Goal: Information Seeking & Learning: Learn about a topic

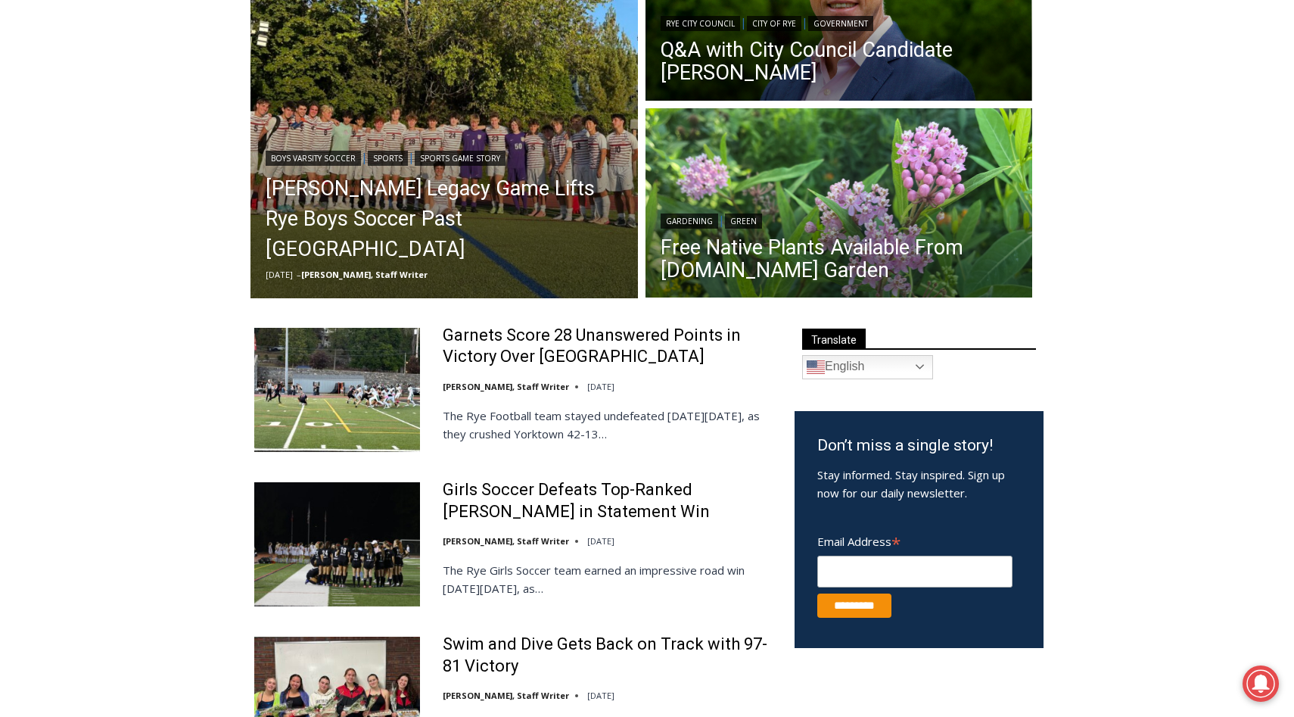
scroll to position [109, 0]
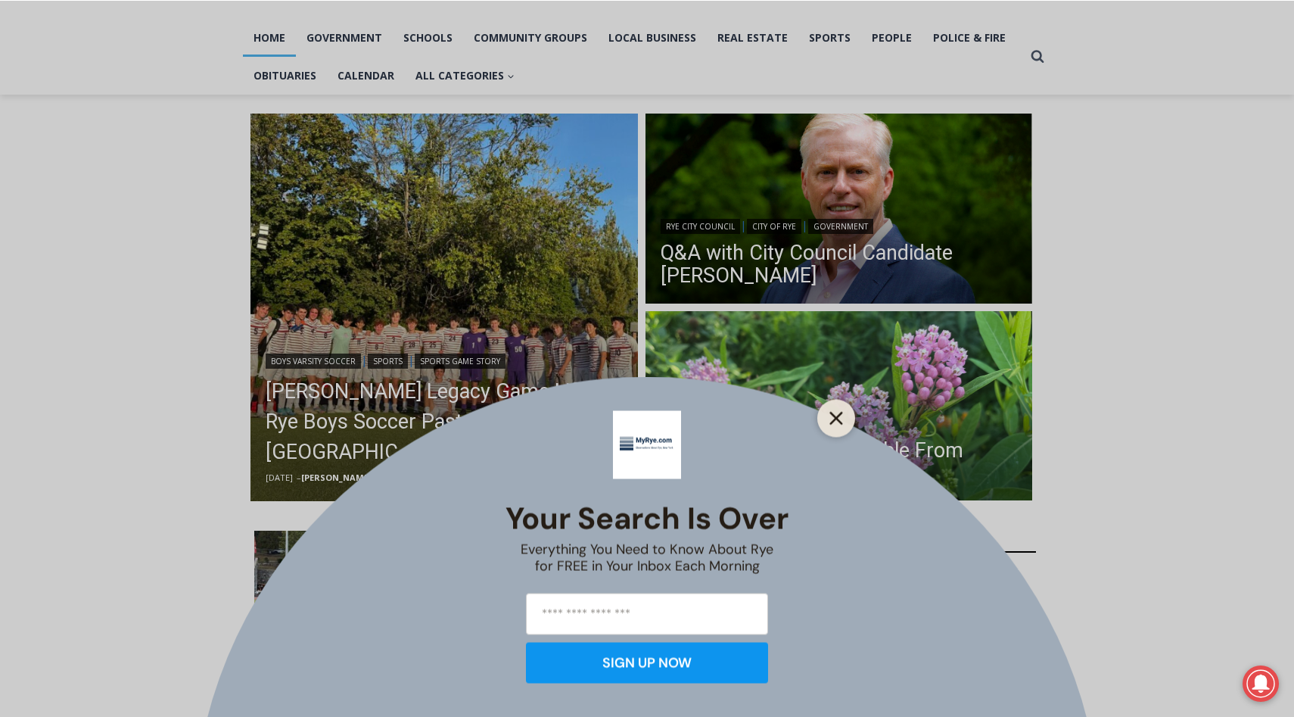
click at [844, 415] on button "Close" at bounding box center [835, 417] width 21 height 21
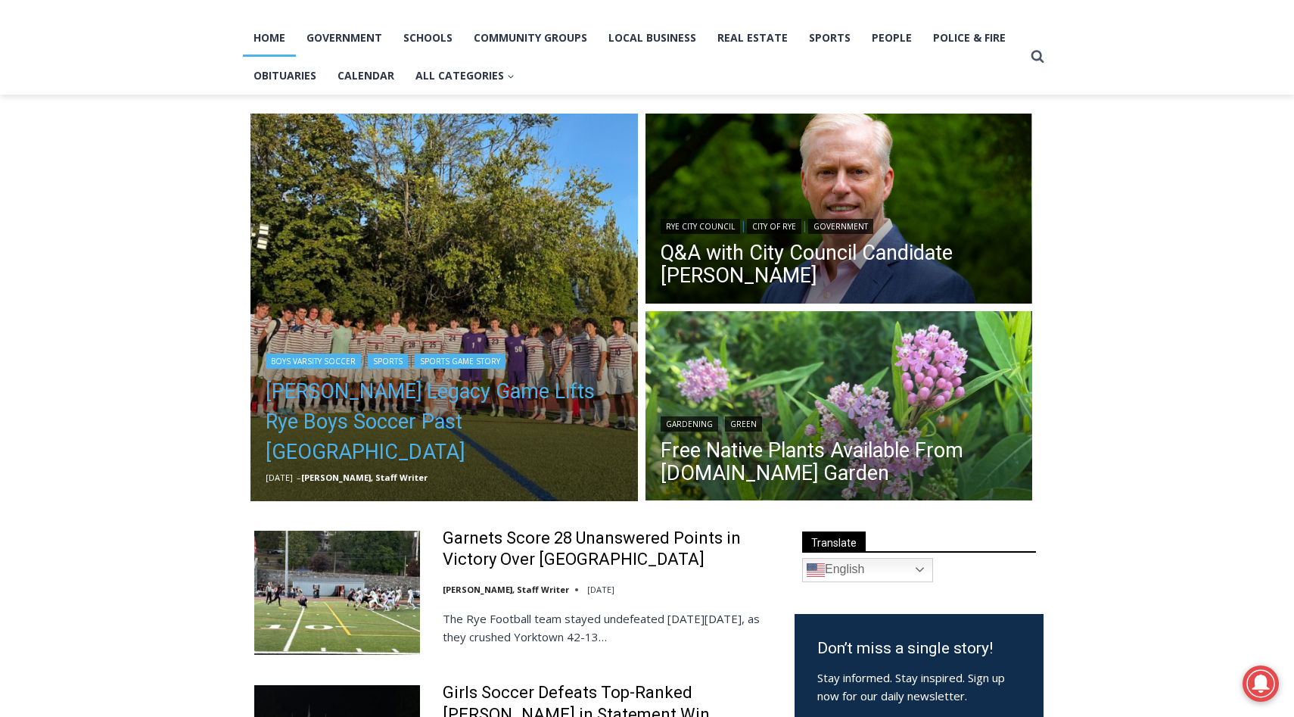
click at [396, 431] on link "[PERSON_NAME] Legacy Game Lifts Rye Boys Soccer Past [GEOGRAPHIC_DATA]" at bounding box center [444, 421] width 357 height 91
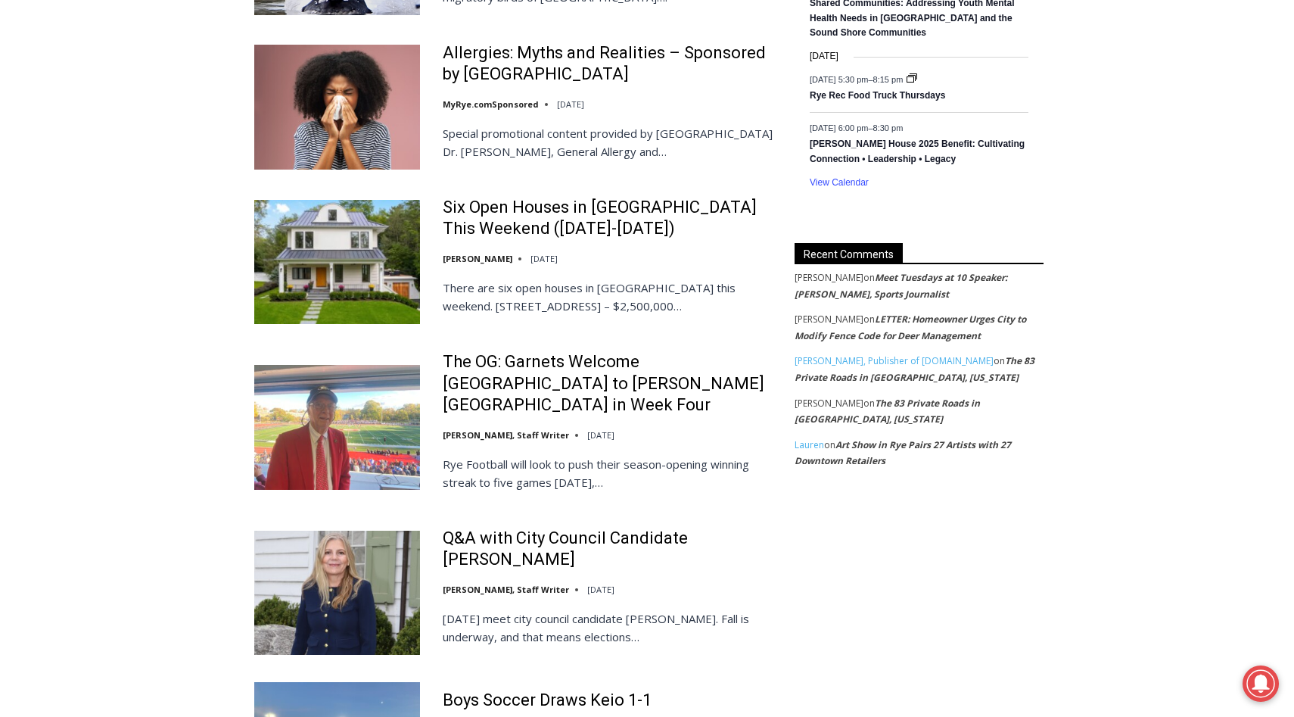
scroll to position [1672, 0]
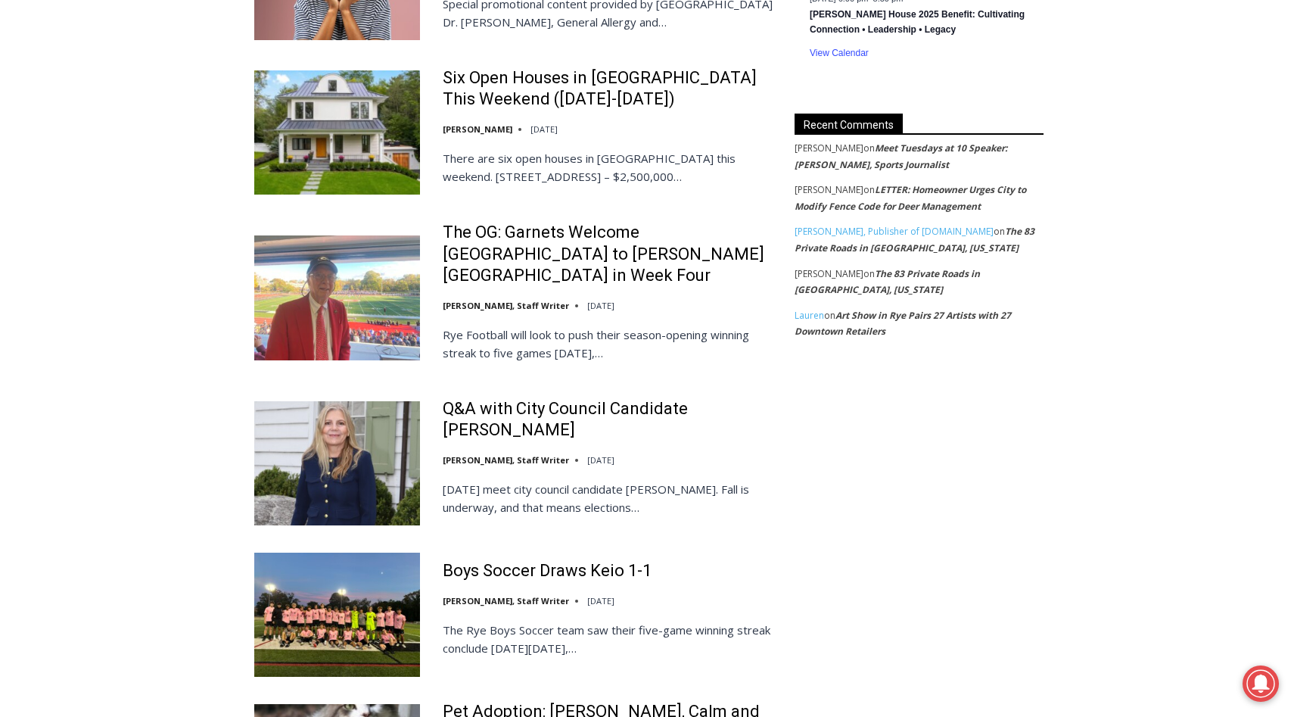
click at [770, 352] on div "Garnets Score 28 Unanswered Points in Victory Over Yorktown Charlie Morris, Sta…" at bounding box center [514, 400] width 521 height 2873
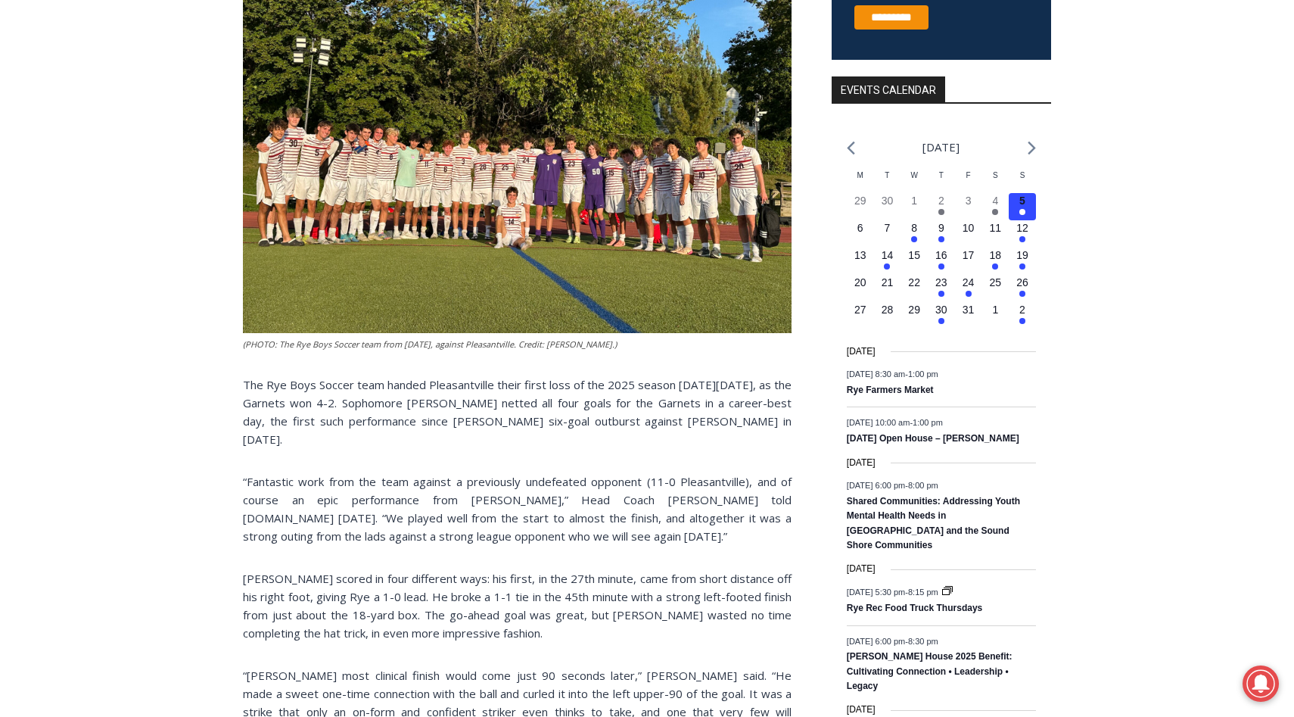
scroll to position [487, 0]
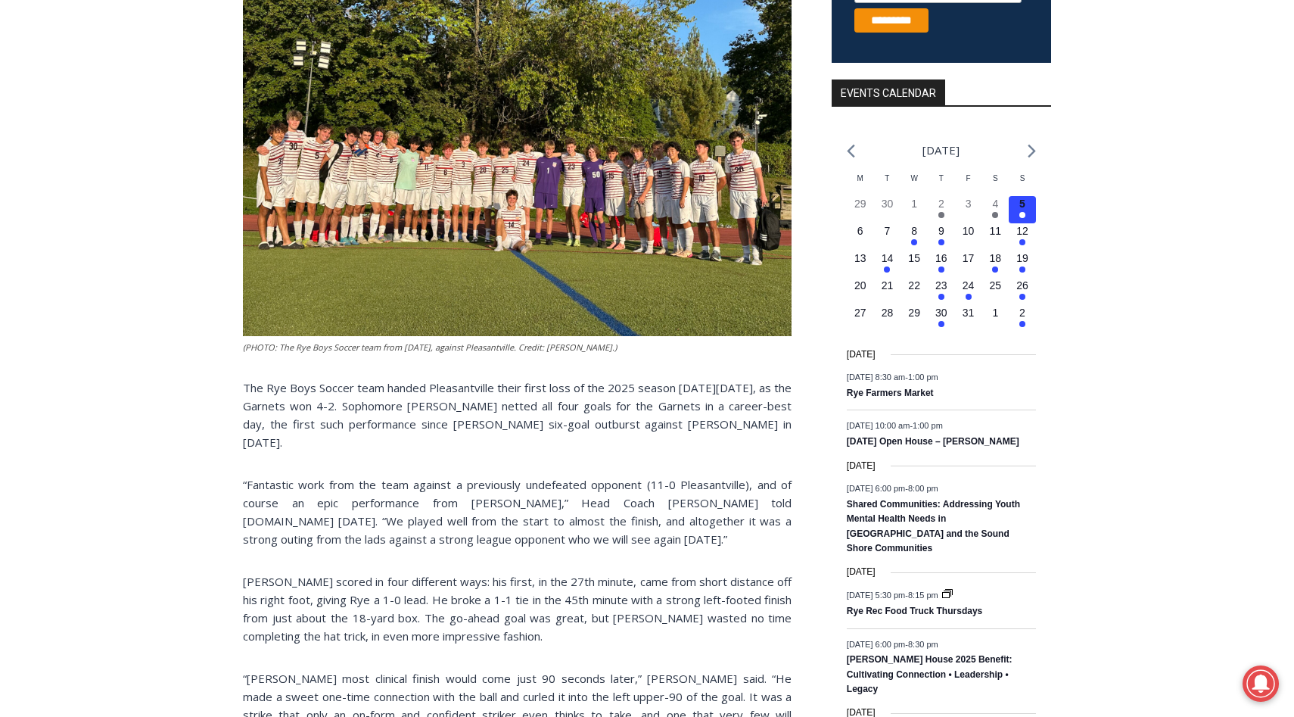
click at [458, 382] on p "The Rye Boys Soccer team handed Pleasantville their first loss of the 2025 seas…" at bounding box center [517, 414] width 549 height 73
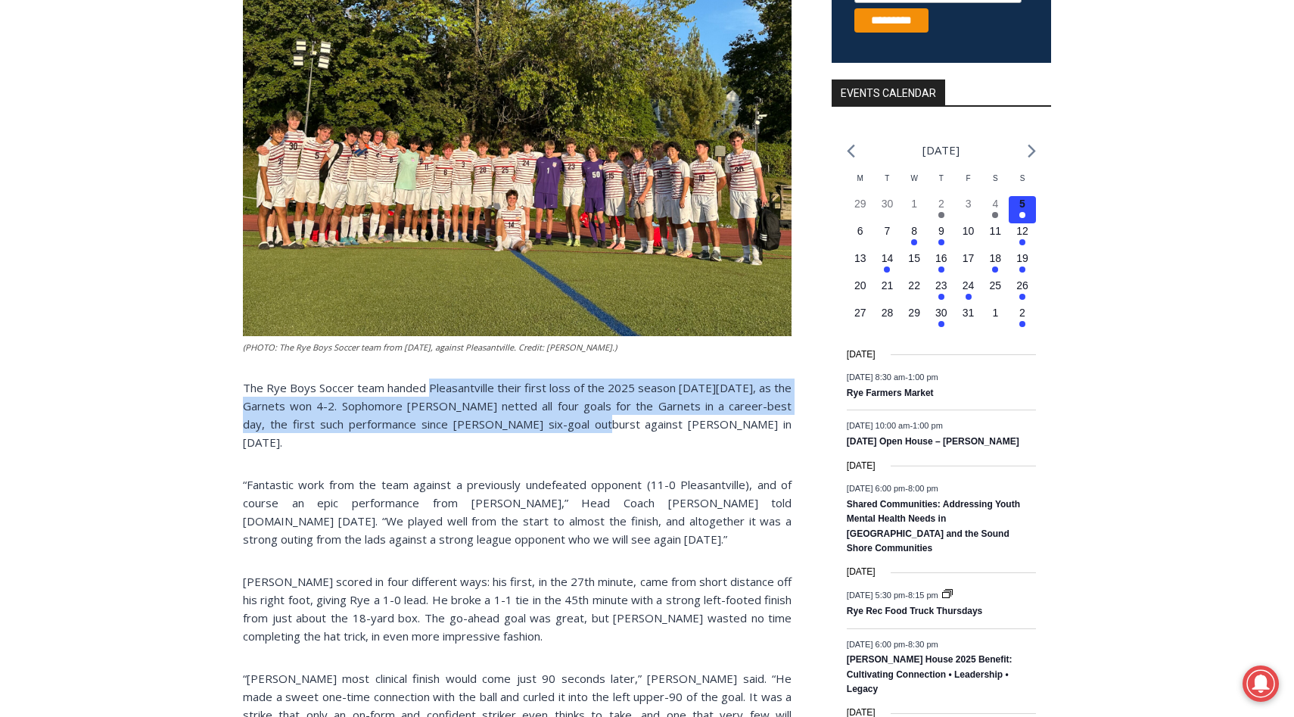
drag, startPoint x: 458, startPoint y: 382, endPoint x: 567, endPoint y: 418, distance: 115.3
click at [567, 418] on p "The Rye Boys Soccer team handed Pleasantville their first loss of the 2025 seas…" at bounding box center [517, 414] width 549 height 73
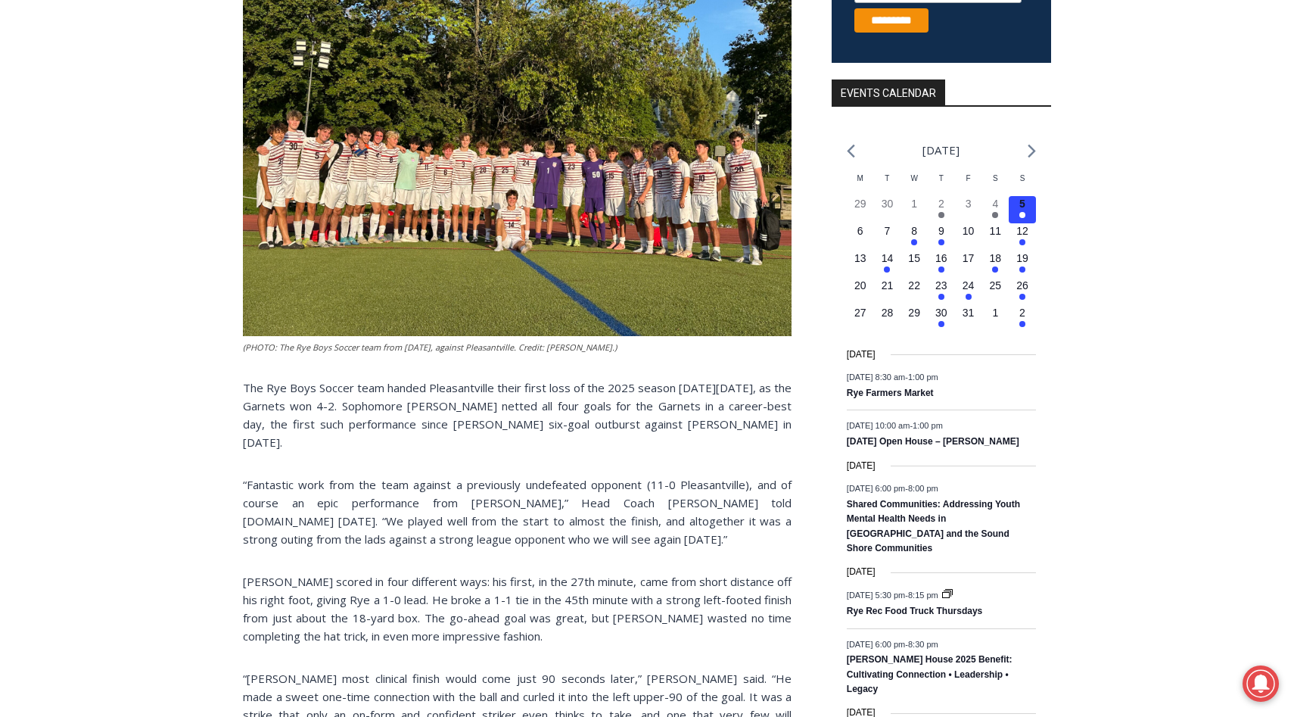
click at [636, 422] on p "The Rye Boys Soccer team handed Pleasantville their first loss of the 2025 seas…" at bounding box center [517, 414] width 549 height 73
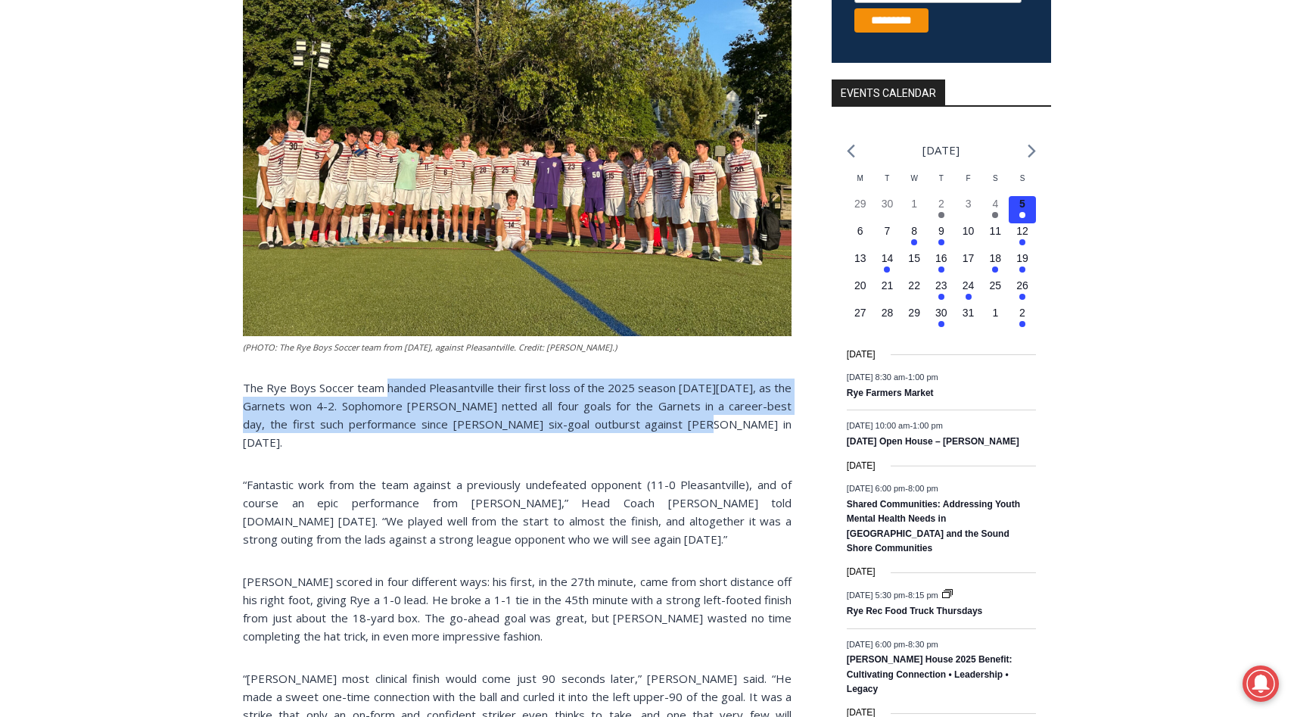
drag, startPoint x: 636, startPoint y: 422, endPoint x: 394, endPoint y: 385, distance: 244.9
click at [394, 385] on p "The Rye Boys Soccer team handed Pleasantville their first loss of the 2025 seas…" at bounding box center [517, 414] width 549 height 73
drag, startPoint x: 394, startPoint y: 385, endPoint x: 617, endPoint y: 422, distance: 225.5
click at [617, 422] on p "The Rye Boys Soccer team handed Pleasantville their first loss of the 2025 seas…" at bounding box center [517, 414] width 549 height 73
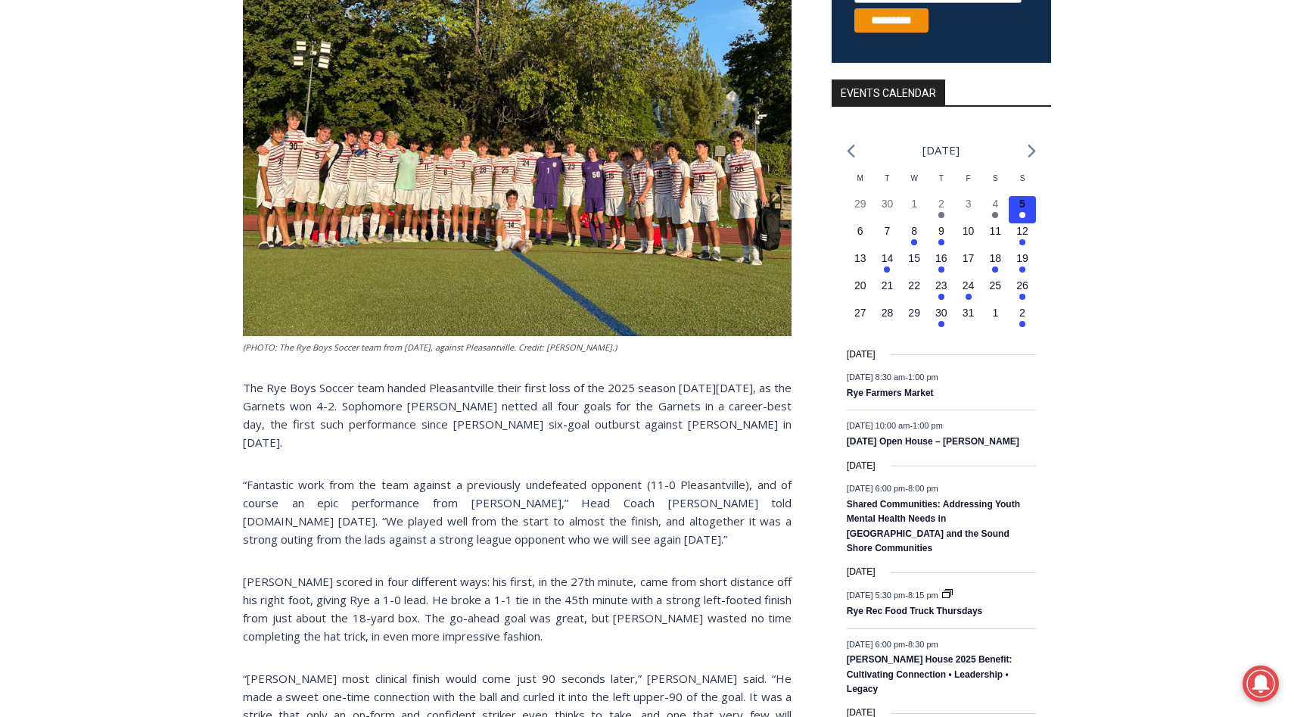
click at [636, 421] on p "The Rye Boys Soccer team handed Pleasantville their first loss of the 2025 seas…" at bounding box center [517, 414] width 549 height 73
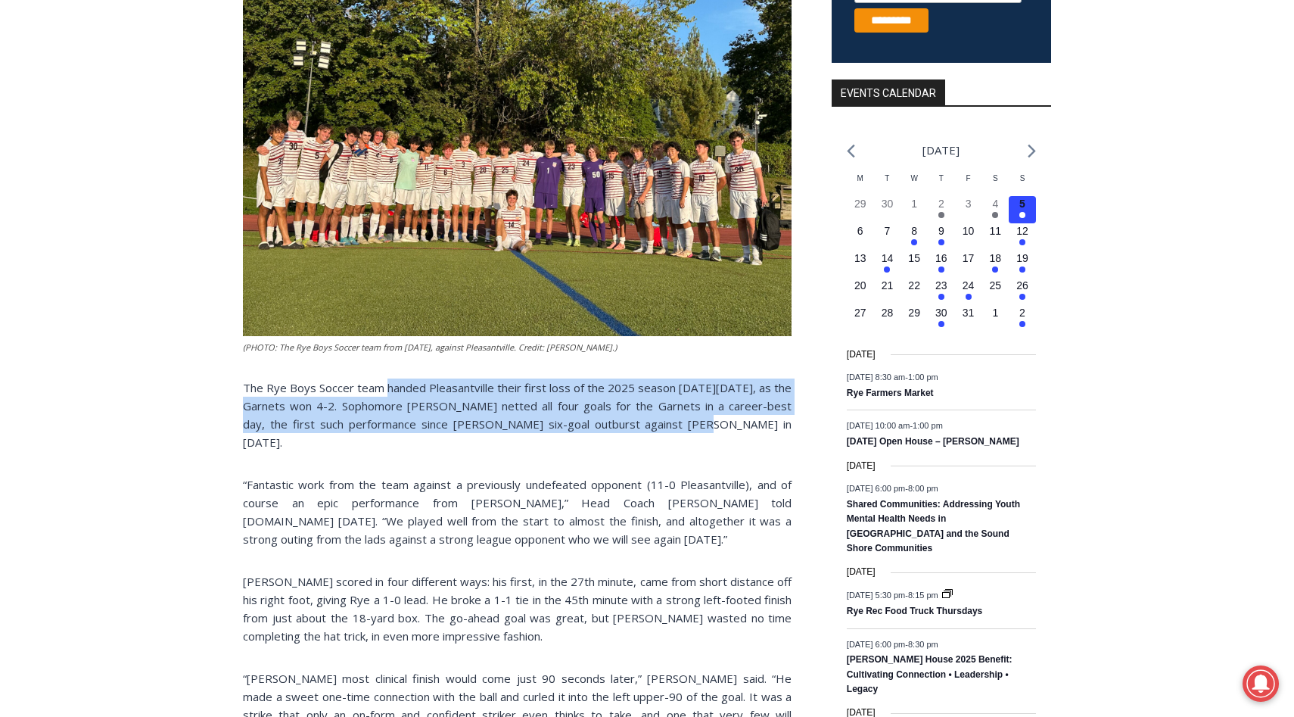
drag, startPoint x: 636, startPoint y: 421, endPoint x: 390, endPoint y: 384, distance: 248.7
click at [390, 384] on p "The Rye Boys Soccer team handed Pleasantville their first loss of the 2025 seas…" at bounding box center [517, 414] width 549 height 73
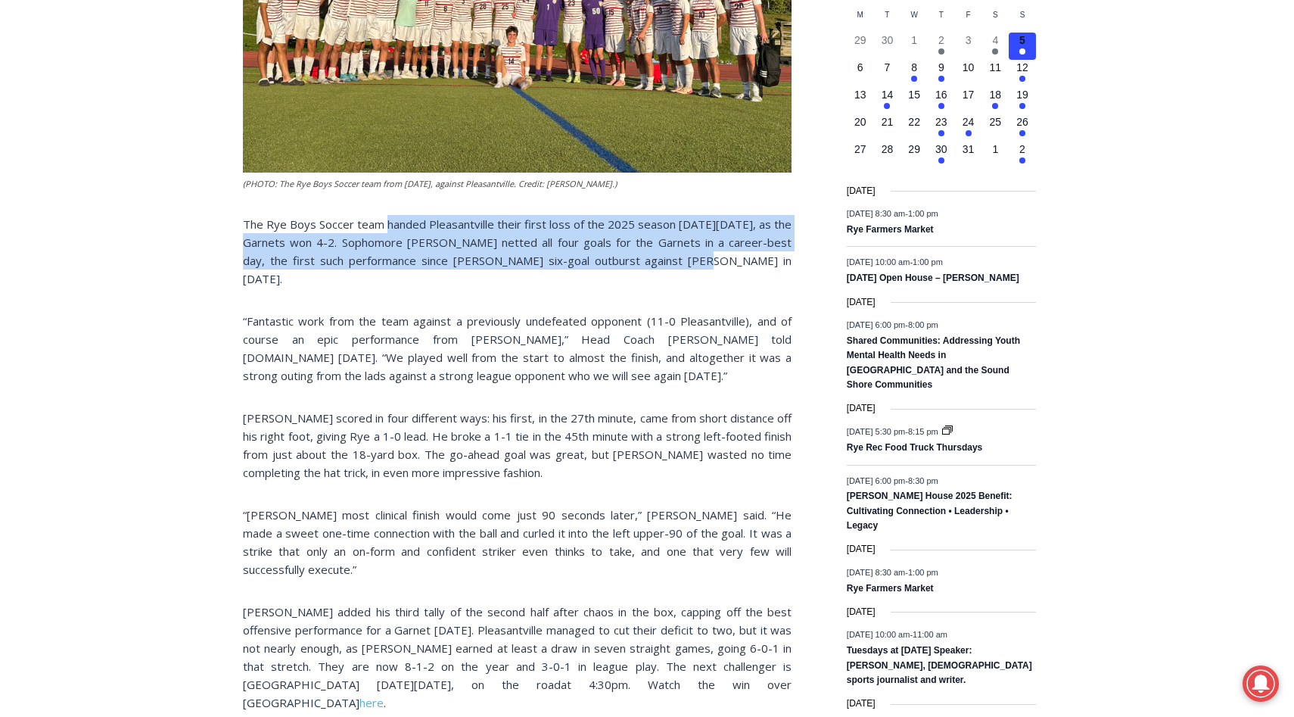
scroll to position [676, 0]
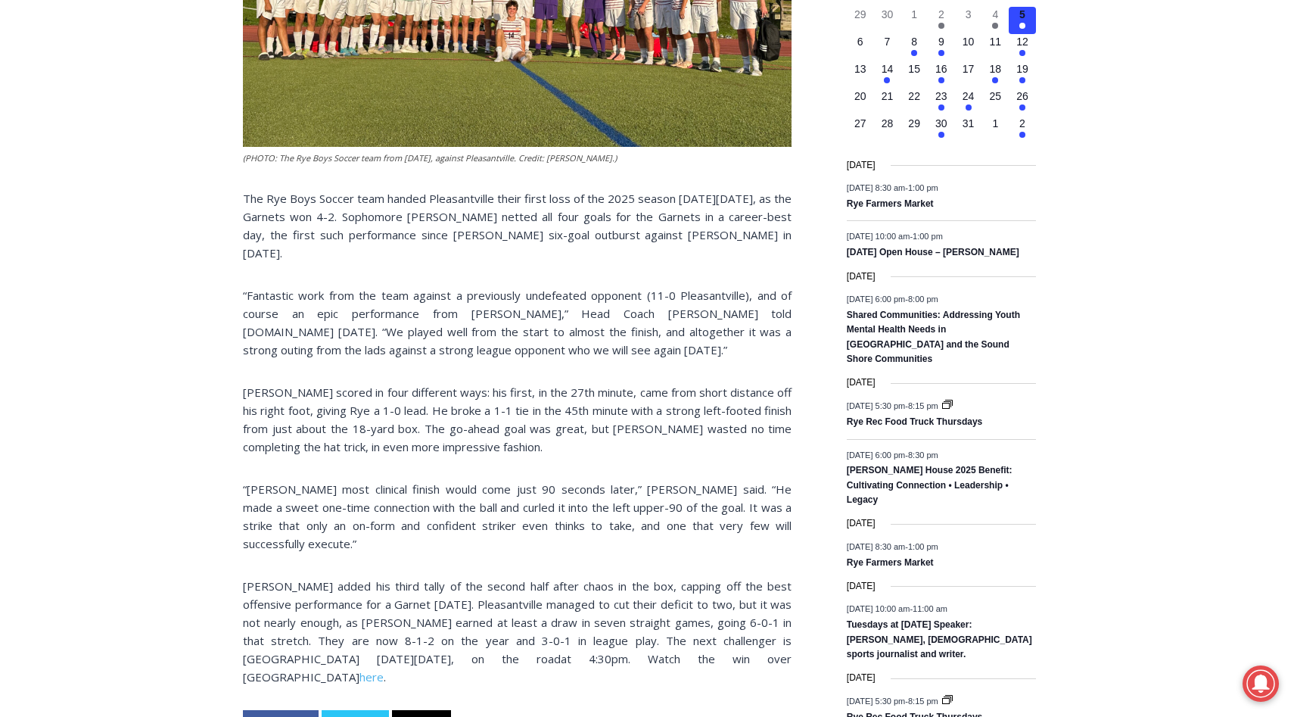
click at [474, 486] on p "“Wismer’s most clinical finish would come just 90 seconds later,” Small said. “…" at bounding box center [517, 516] width 549 height 73
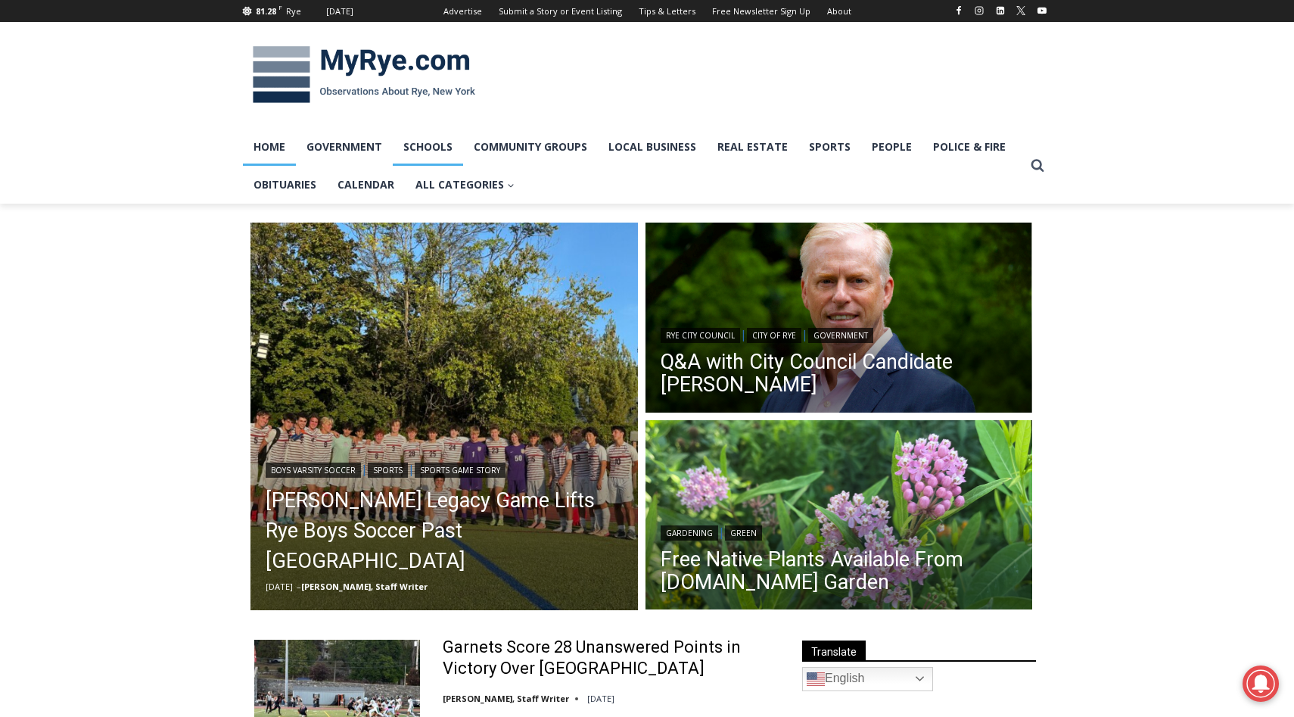
click at [452, 147] on link "Schools" at bounding box center [428, 147] width 70 height 38
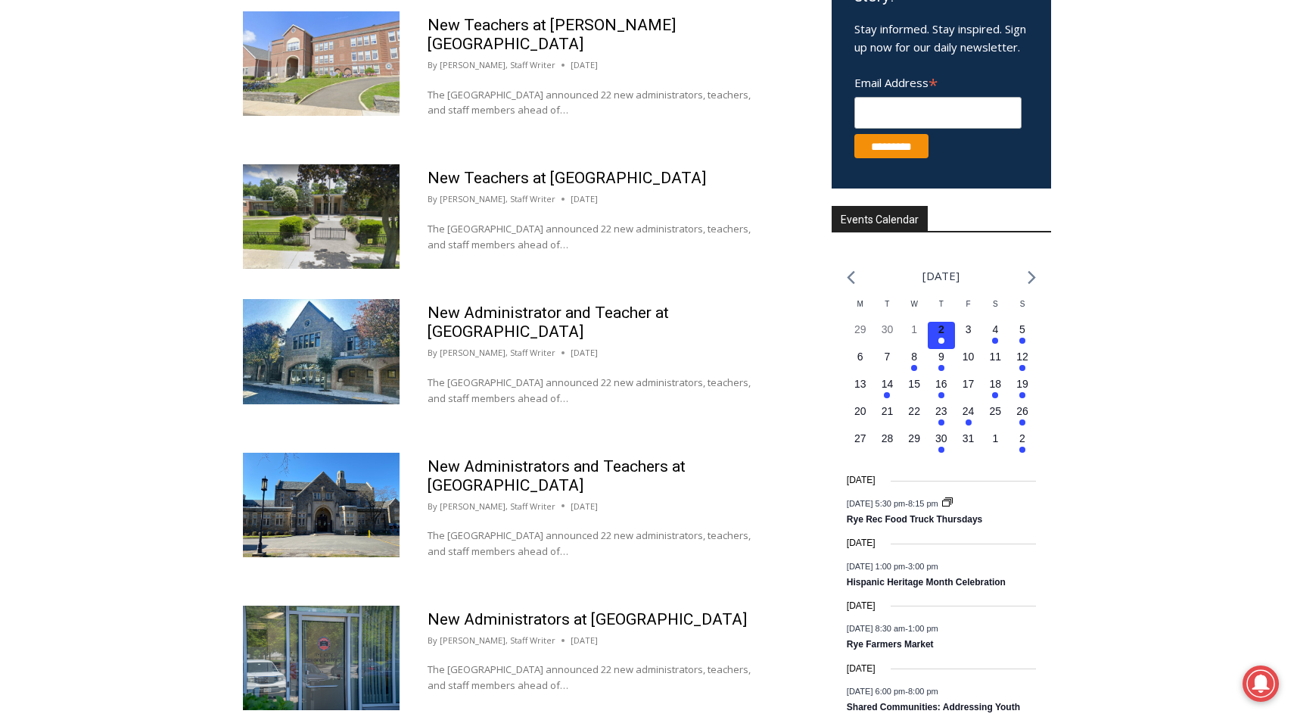
scroll to position [871, 0]
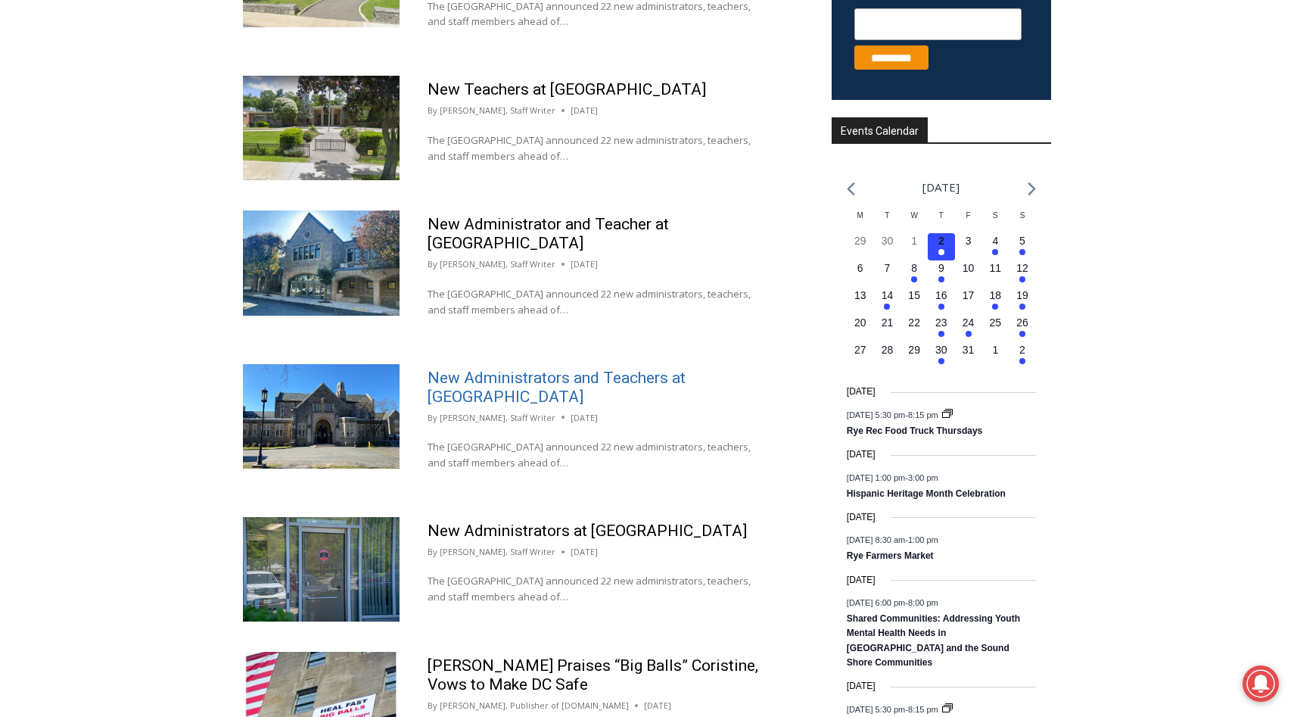
click at [676, 368] on link "New Administrators and Teachers at [GEOGRAPHIC_DATA]" at bounding box center [556, 386] width 258 height 37
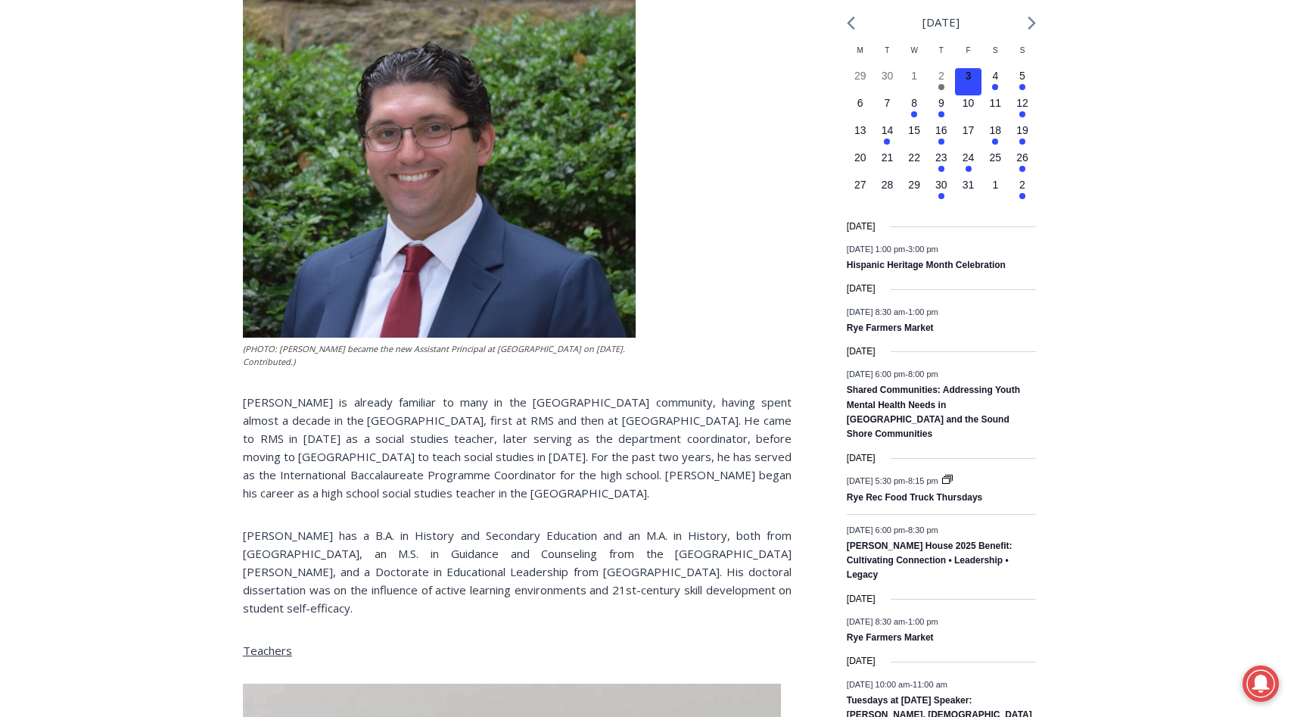
scroll to position [617, 0]
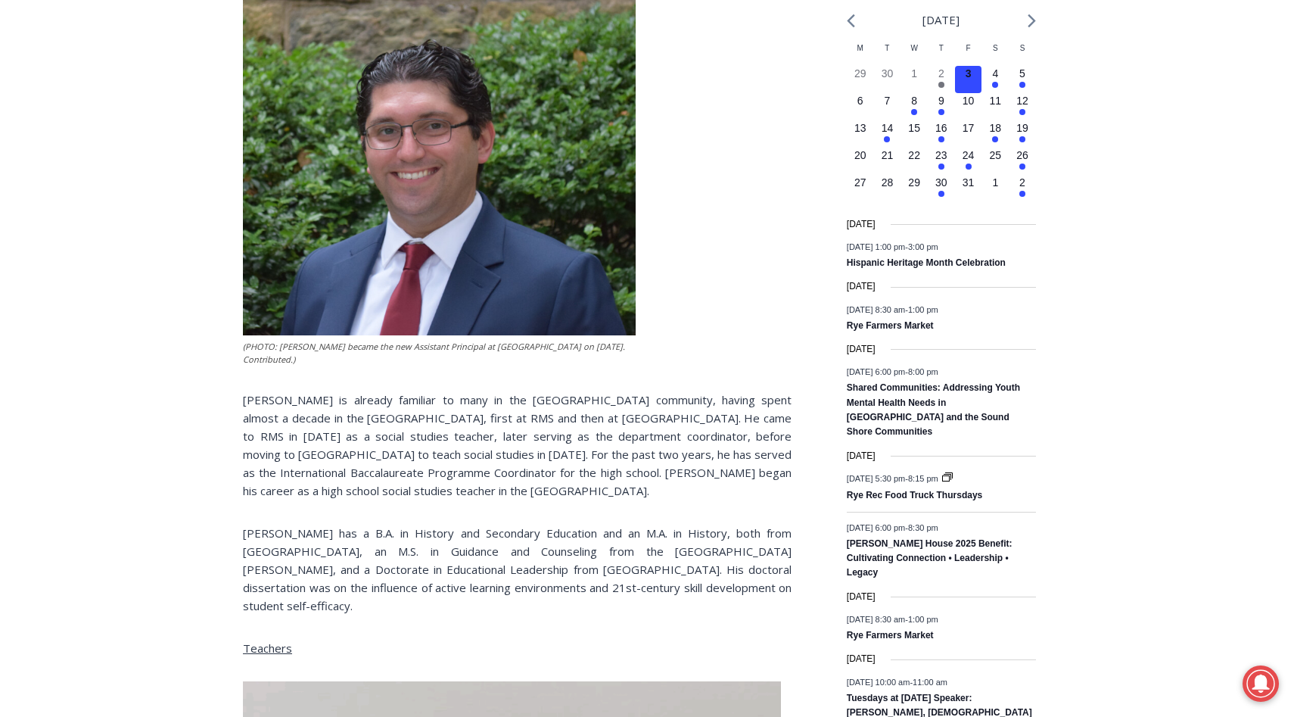
click at [579, 554] on span "Blume has a B.A. in History and Secondary Education and an M.A. in History, bot…" at bounding box center [517, 569] width 549 height 88
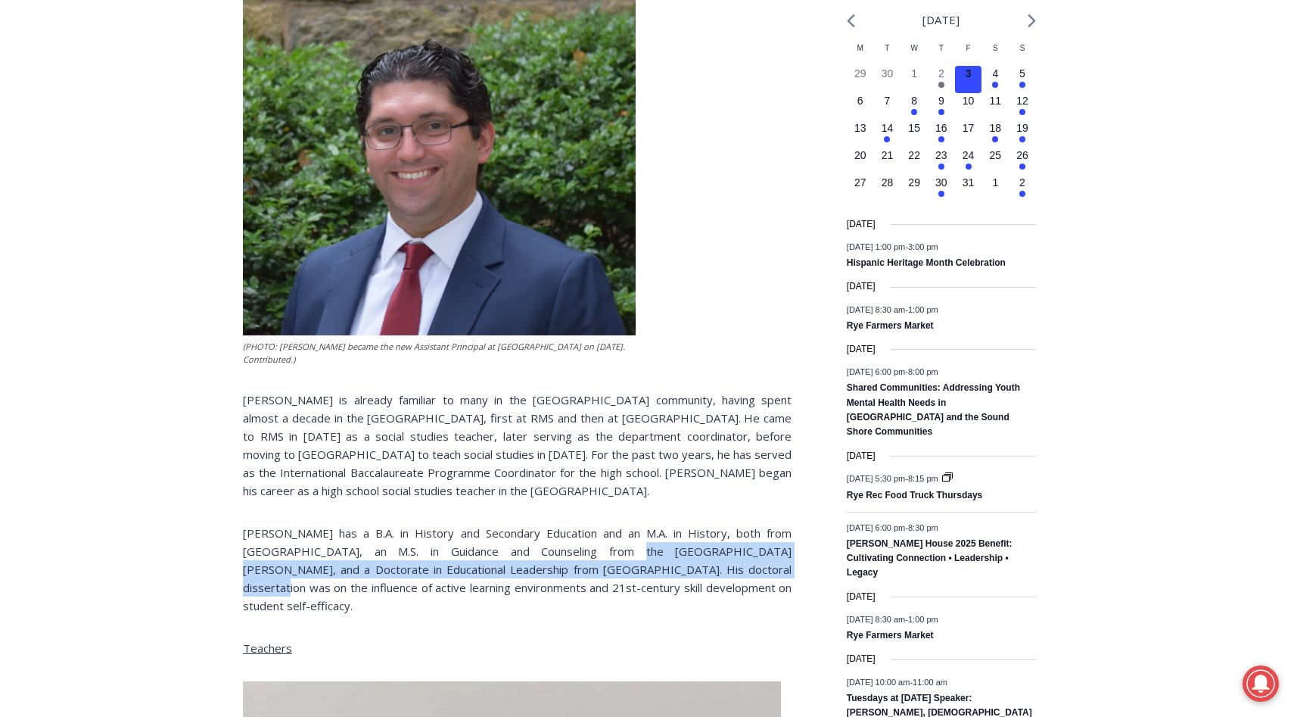
drag, startPoint x: 579, startPoint y: 554, endPoint x: 616, endPoint y: 569, distance: 40.0
click at [615, 569] on span "Blume has a B.A. in History and Secondary Education and an M.A. in History, bot…" at bounding box center [517, 569] width 549 height 88
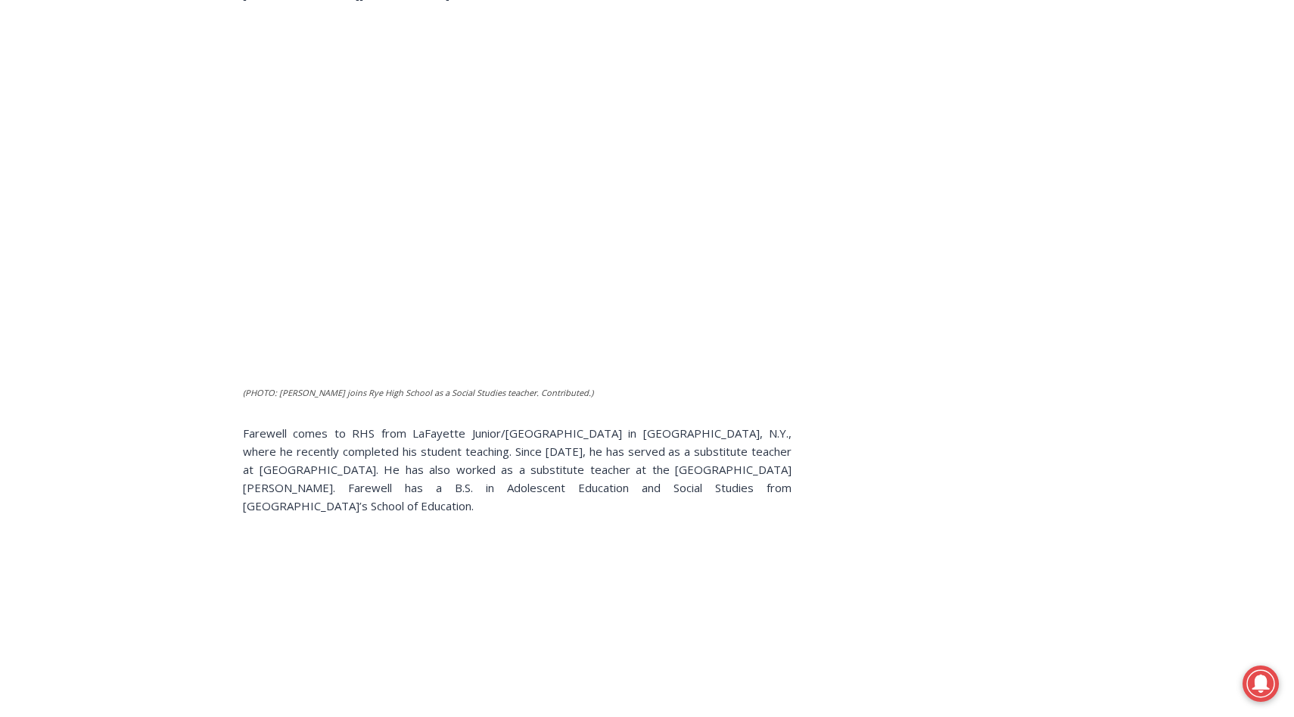
scroll to position [1817, 0]
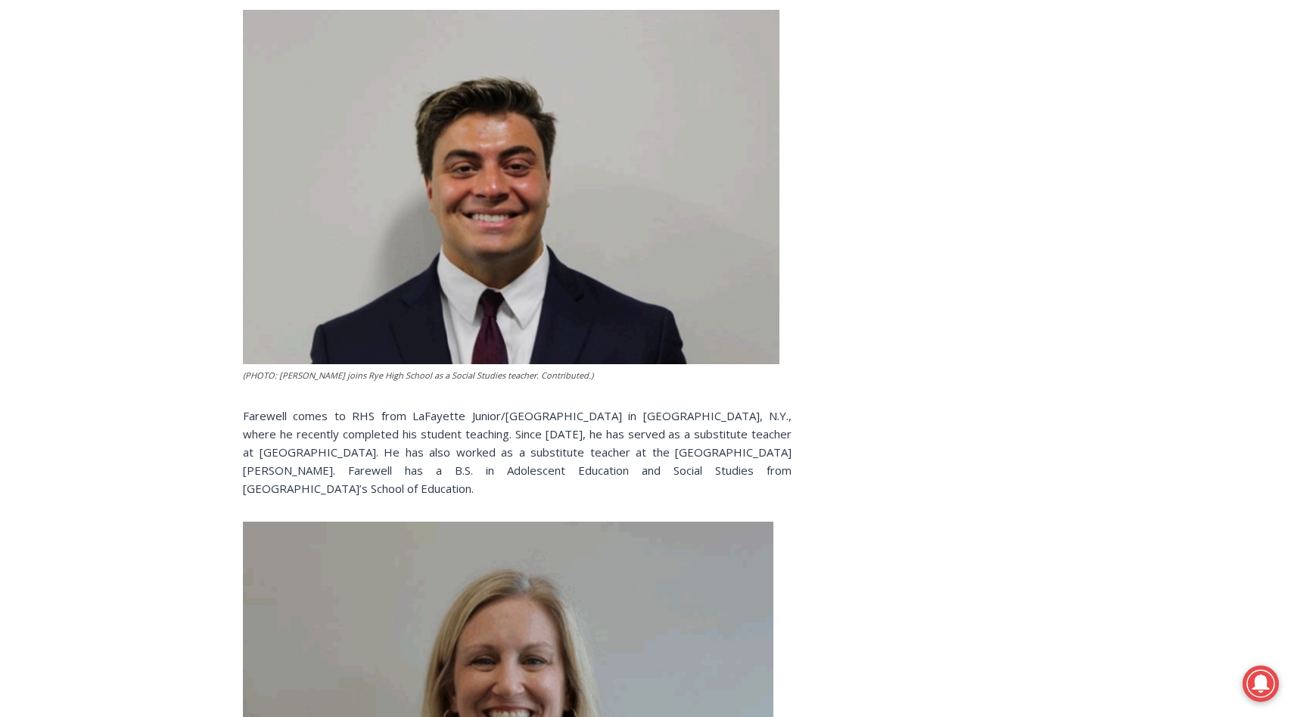
click at [552, 408] on span "Farewell comes to RHS from LaFayette Junior/Senior High School in Lafayette, N.…" at bounding box center [517, 452] width 549 height 88
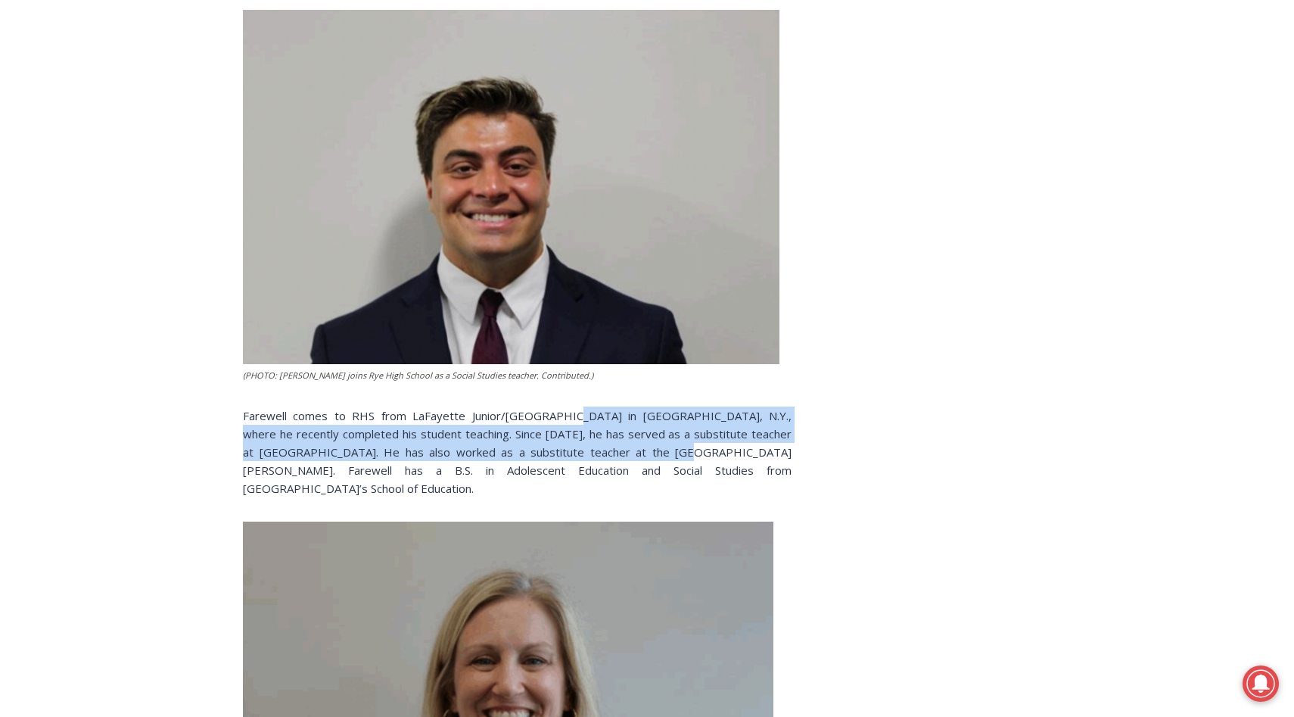
drag, startPoint x: 552, startPoint y: 393, endPoint x: 570, endPoint y: 433, distance: 43.0
click at [570, 433] on span "Farewell comes to RHS from LaFayette Junior/Senior High School in Lafayette, N.…" at bounding box center [517, 452] width 549 height 88
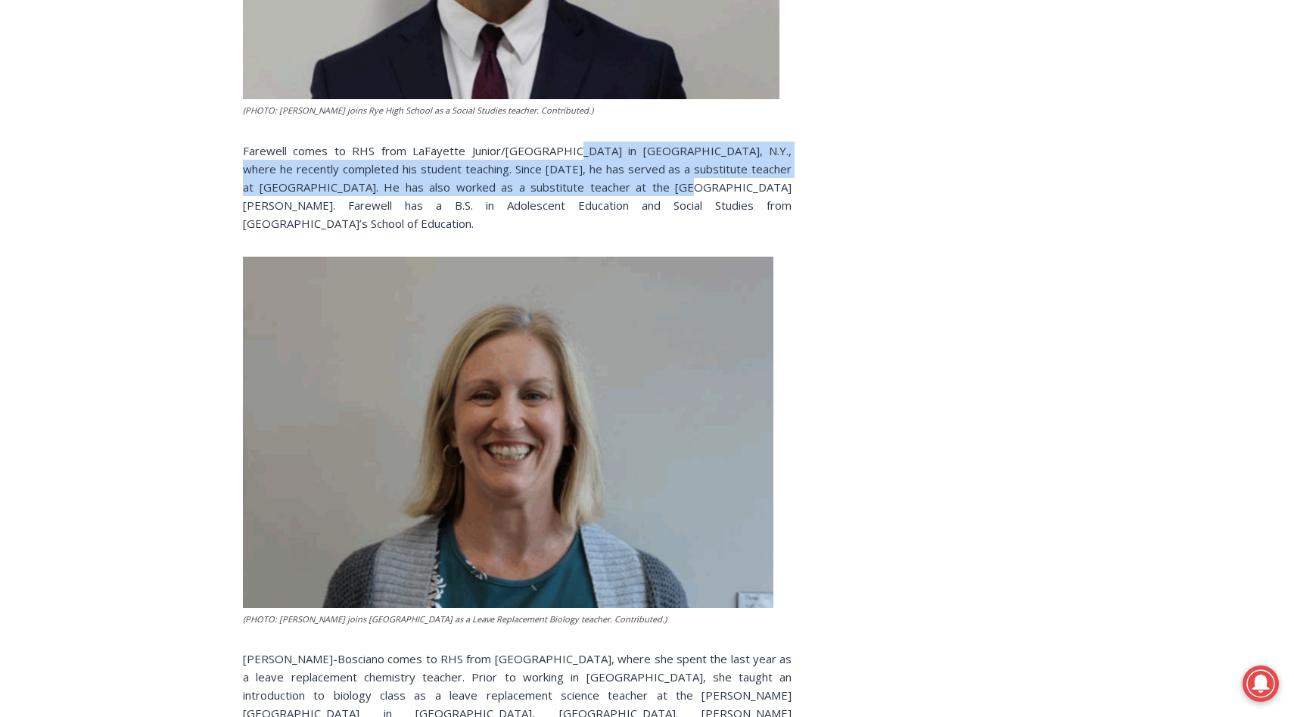
scroll to position [2340, 0]
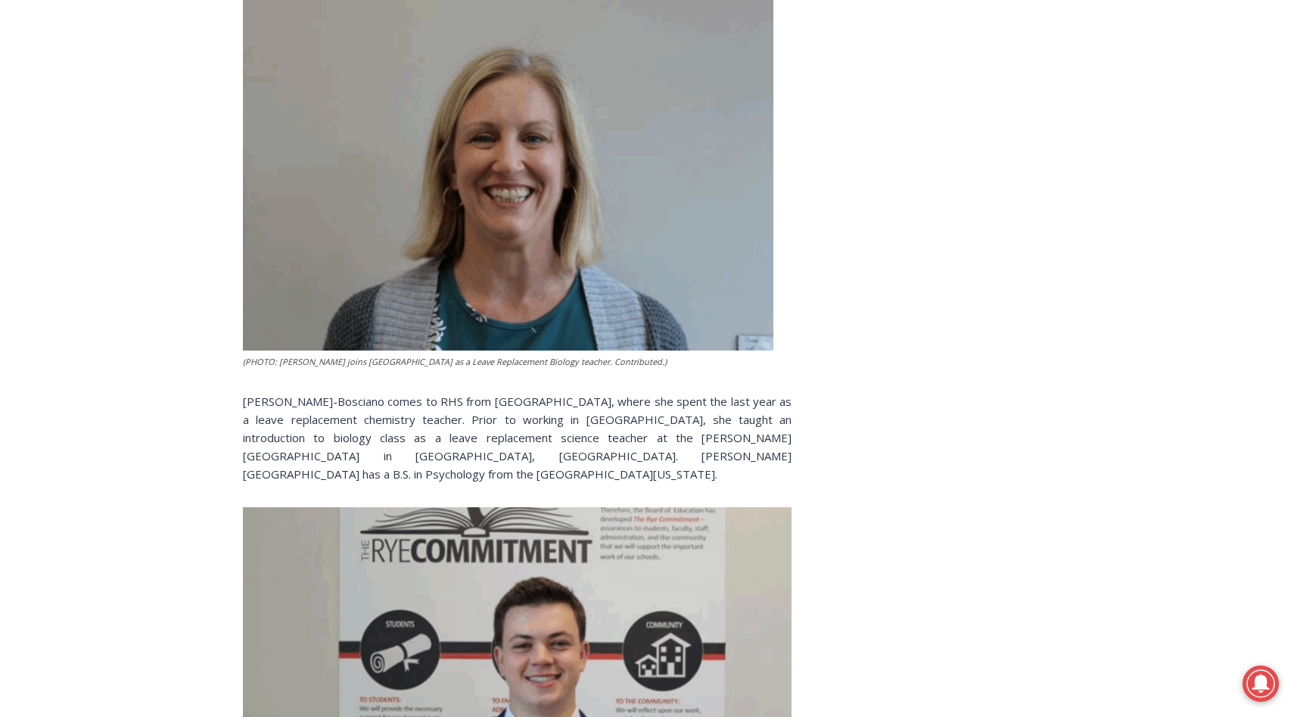
click at [491, 393] on span "Mohr-Bosciano comes to RHS from Yorktown High School, where she spent the last …" at bounding box center [517, 437] width 549 height 88
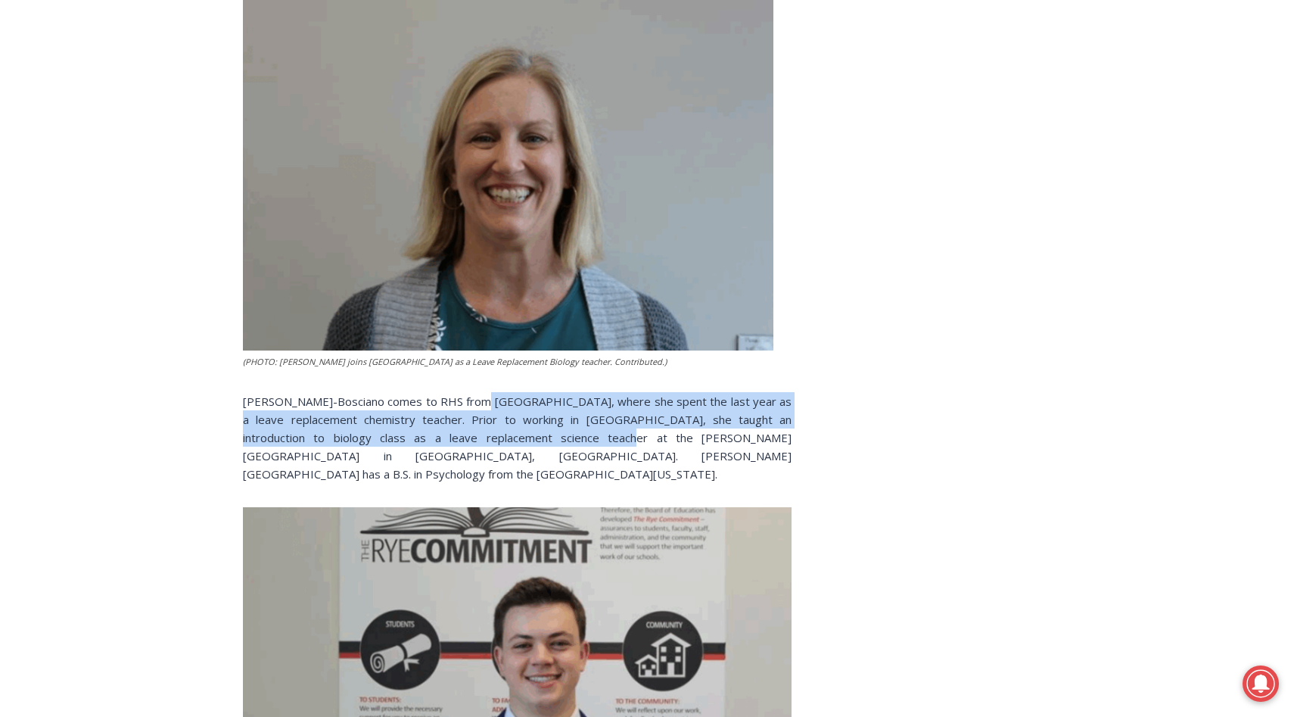
drag, startPoint x: 491, startPoint y: 368, endPoint x: 531, endPoint y: 407, distance: 56.2
click at [531, 407] on span "Mohr-Bosciano comes to RHS from Yorktown High School, where she spent the last …" at bounding box center [517, 437] width 549 height 88
click at [541, 407] on span "Mohr-Bosciano comes to RHS from Yorktown High School, where she spent the last …" at bounding box center [517, 437] width 549 height 88
drag, startPoint x: 541, startPoint y: 407, endPoint x: 422, endPoint y: 372, distance: 123.8
click at [422, 392] on p "Mohr-Bosciano comes to RHS from Yorktown High School, where she spent the last …" at bounding box center [517, 437] width 549 height 91
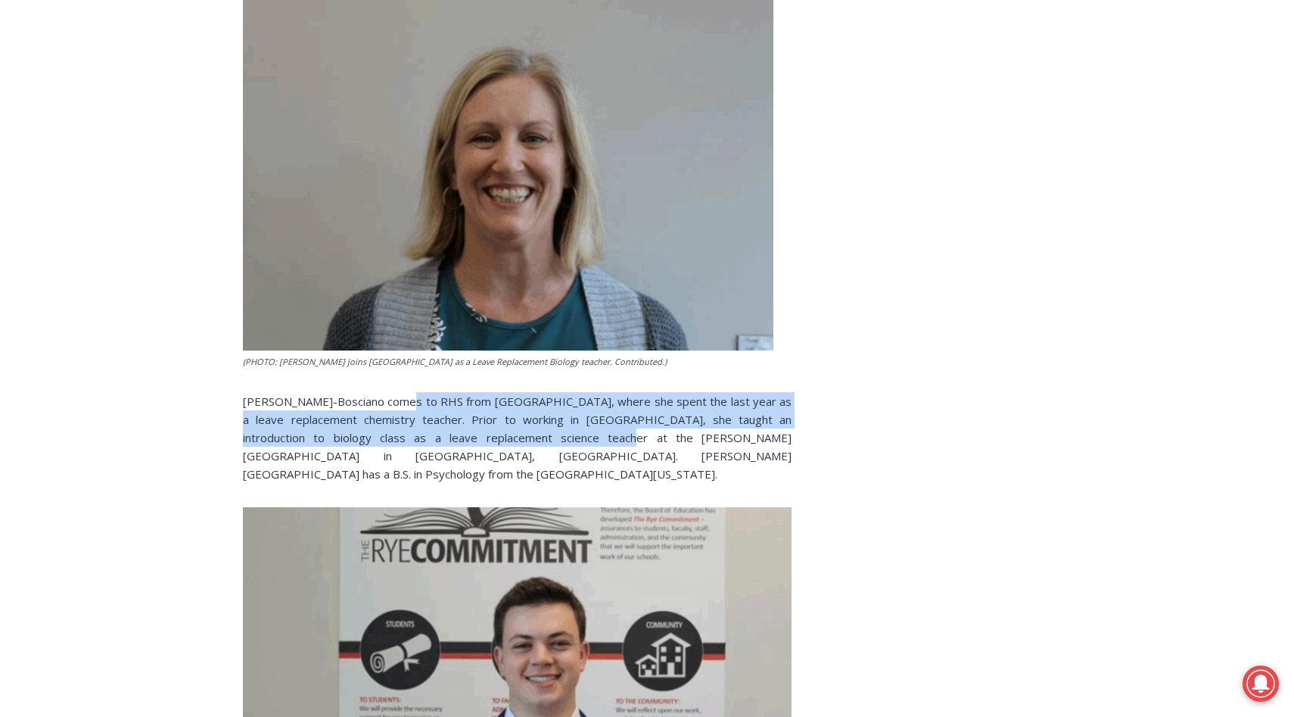
click at [422, 392] on p "Mohr-Bosciano comes to RHS from Yorktown High School, where she spent the last …" at bounding box center [517, 437] width 549 height 91
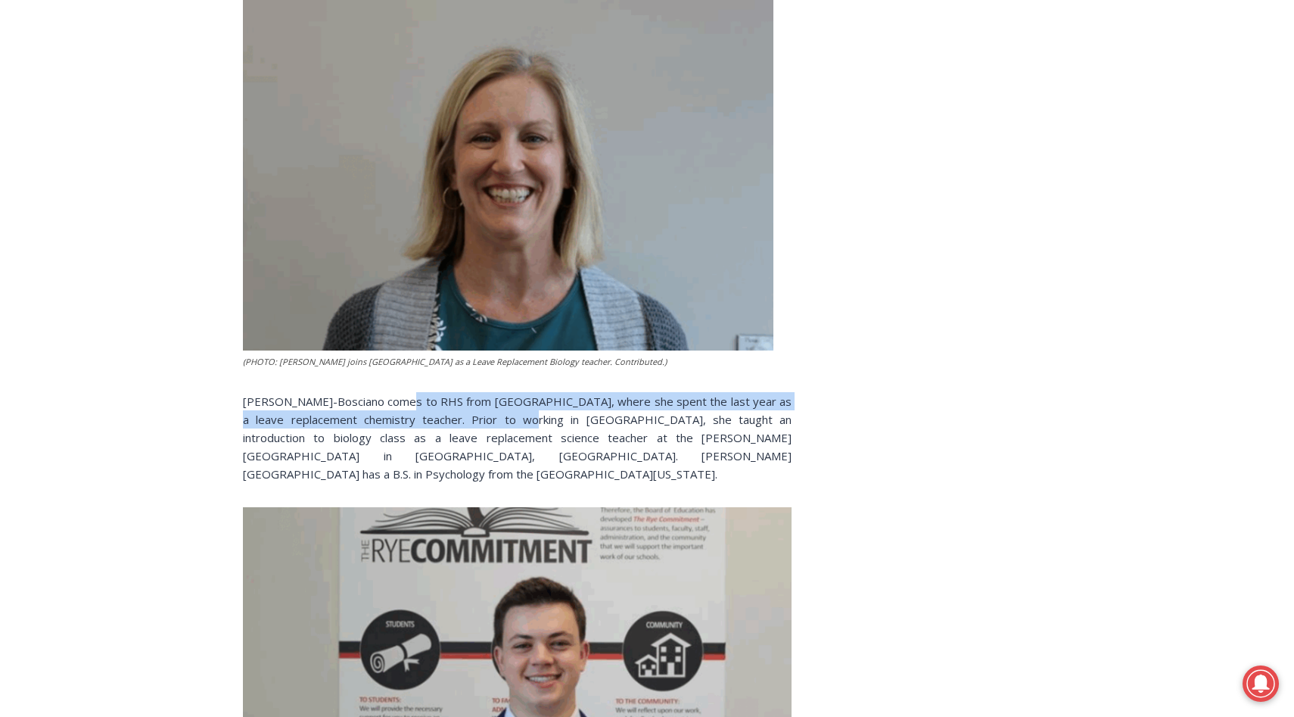
drag, startPoint x: 422, startPoint y: 372, endPoint x: 510, endPoint y: 390, distance: 89.5
click at [509, 392] on p "Mohr-Bosciano comes to RHS from Yorktown High School, where she spent the last …" at bounding box center [517, 437] width 549 height 91
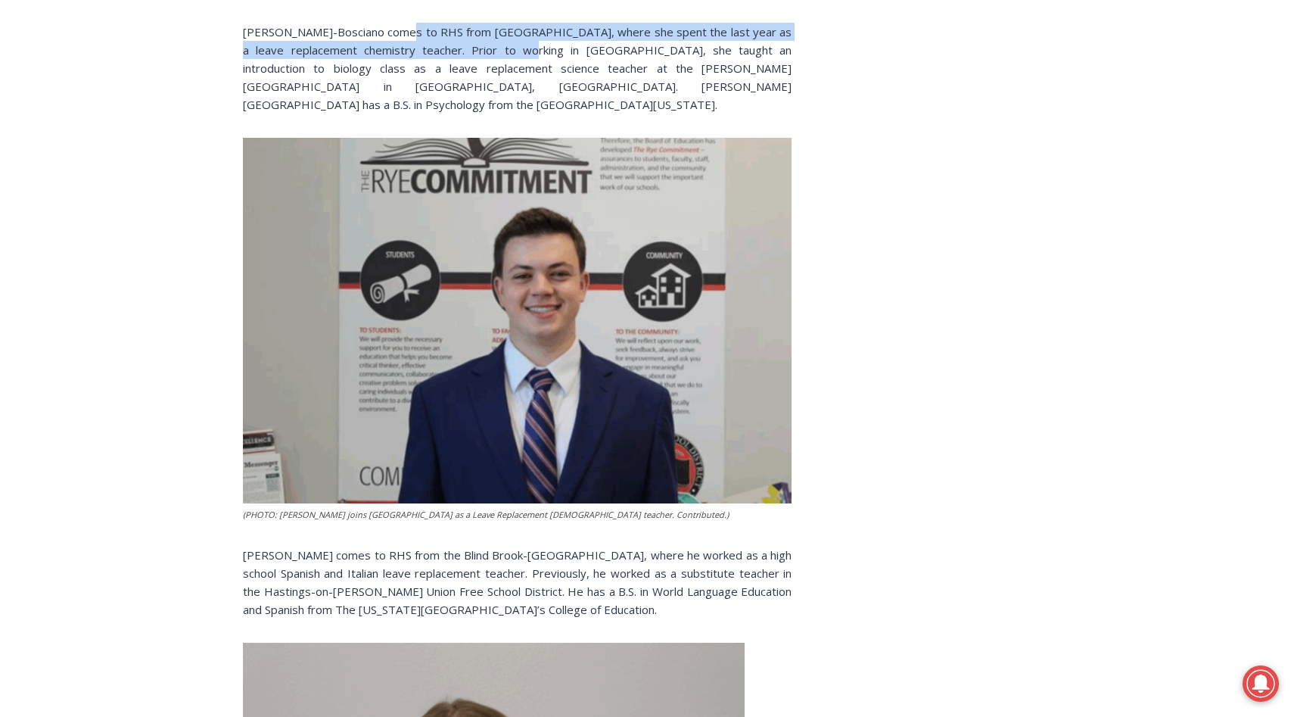
scroll to position [2781, 0]
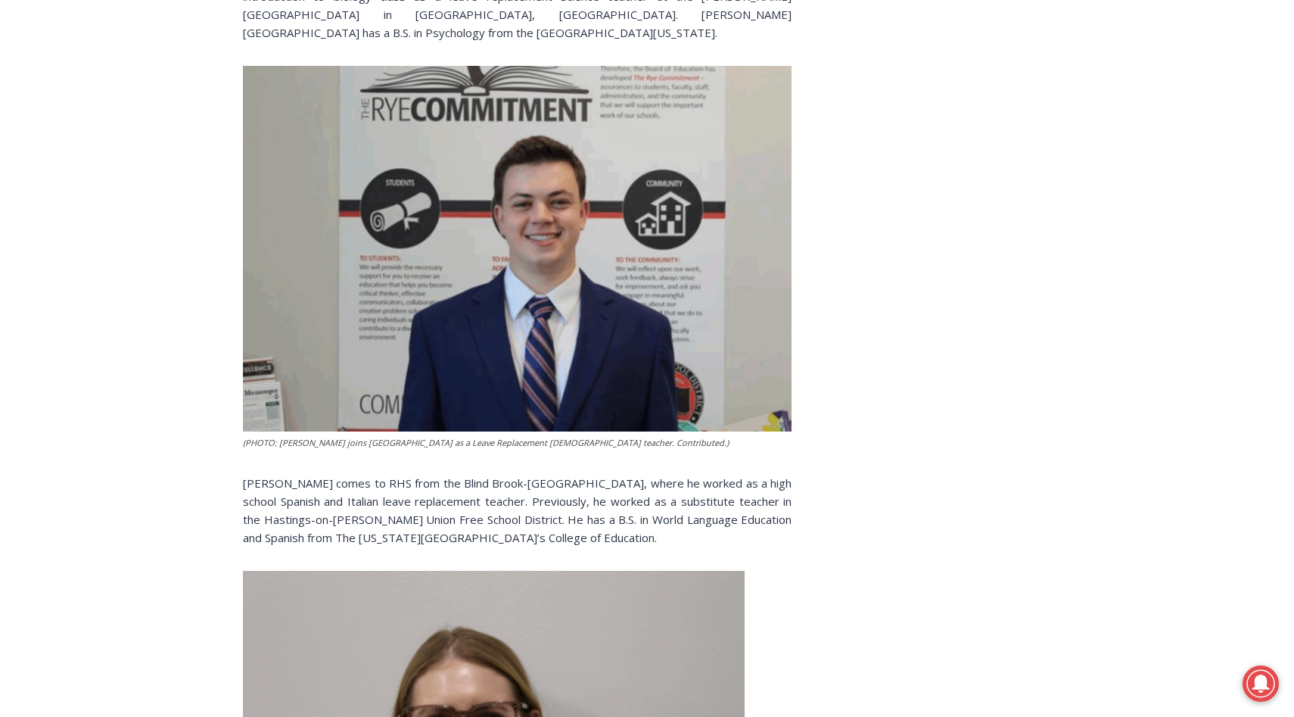
click at [396, 475] on span "Mahoney comes to RHS from the Blind Brook-Rye Union Free School District, where…" at bounding box center [517, 510] width 549 height 70
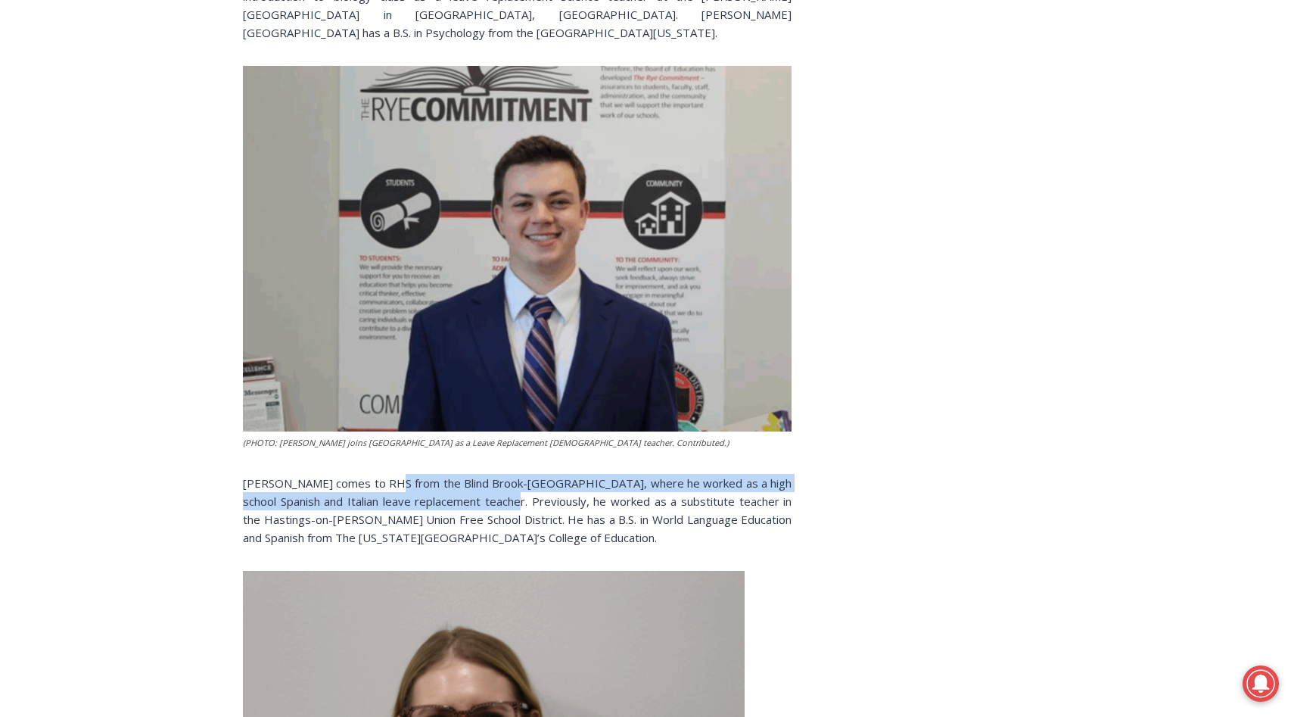
drag, startPoint x: 396, startPoint y: 432, endPoint x: 474, endPoint y: 450, distance: 79.3
click at [474, 475] on span "Mahoney comes to RHS from the Blind Brook-Rye Union Free School District, where…" at bounding box center [517, 510] width 549 height 70
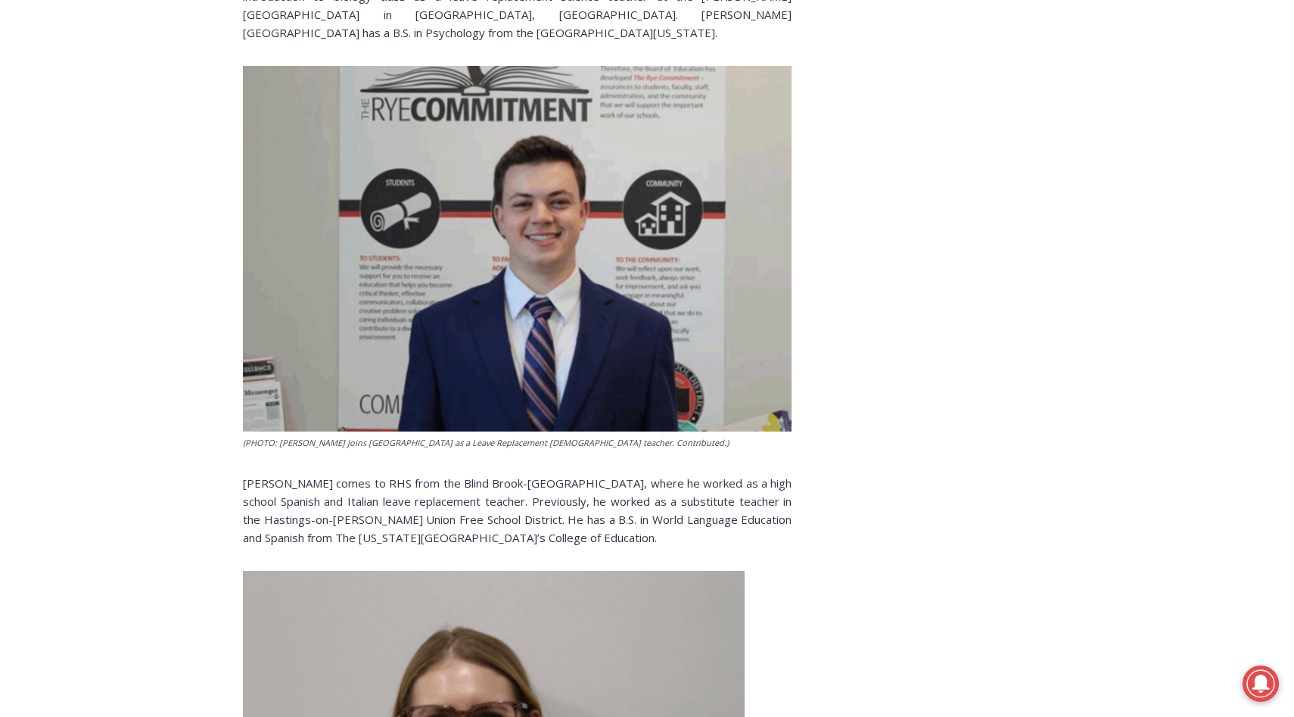
click at [515, 475] on span "Mahoney comes to RHS from the Blind Brook-Rye Union Free School District, where…" at bounding box center [517, 510] width 549 height 70
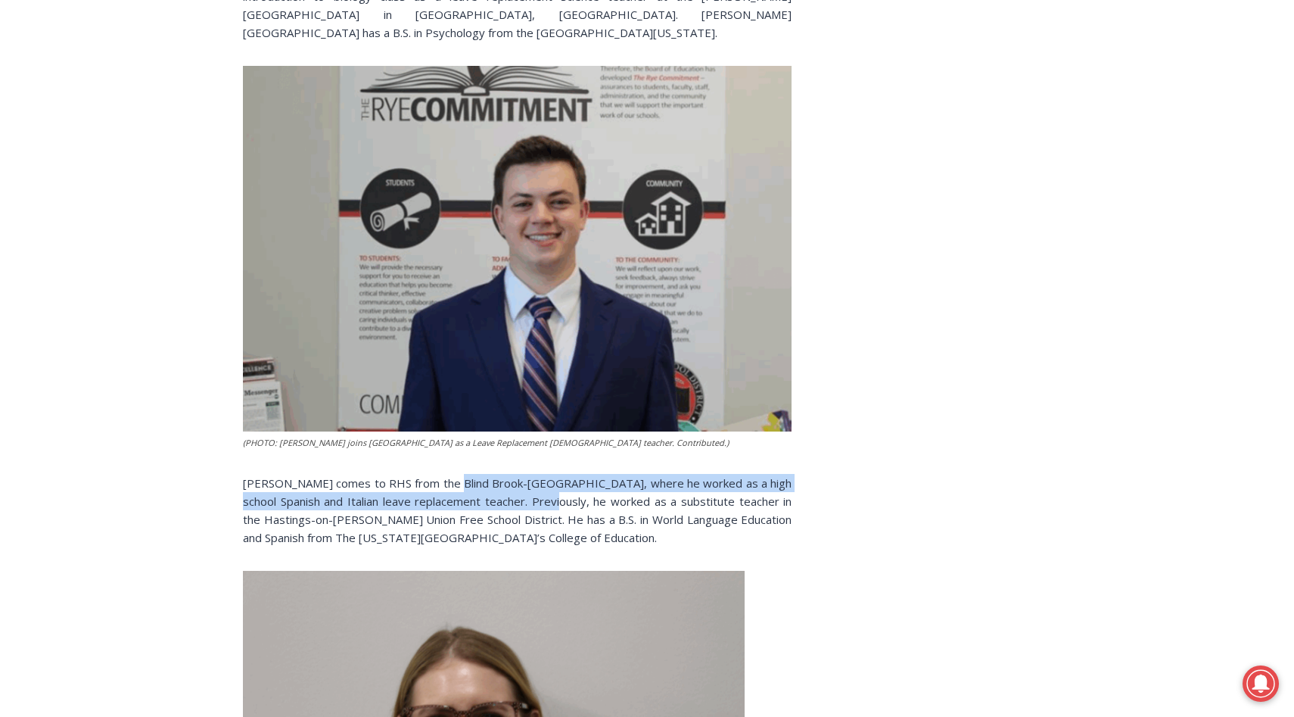
drag, startPoint x: 515, startPoint y: 453, endPoint x: 449, endPoint y: 426, distance: 71.2
click at [449, 475] on span "Mahoney comes to RHS from the Blind Brook-Rye Union Free School District, where…" at bounding box center [517, 510] width 549 height 70
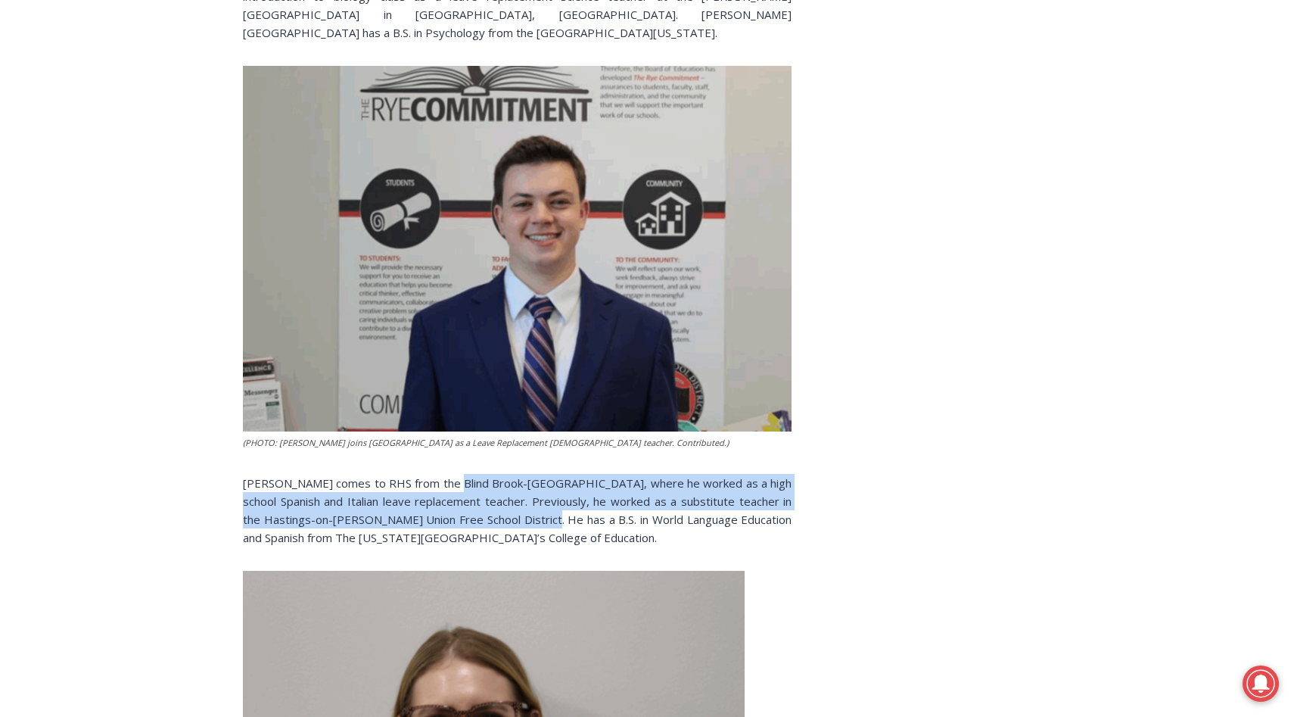
drag, startPoint x: 449, startPoint y: 426, endPoint x: 509, endPoint y: 468, distance: 73.5
click at [509, 475] on span "Mahoney comes to RHS from the Blind Brook-Rye Union Free School District, where…" at bounding box center [517, 510] width 549 height 70
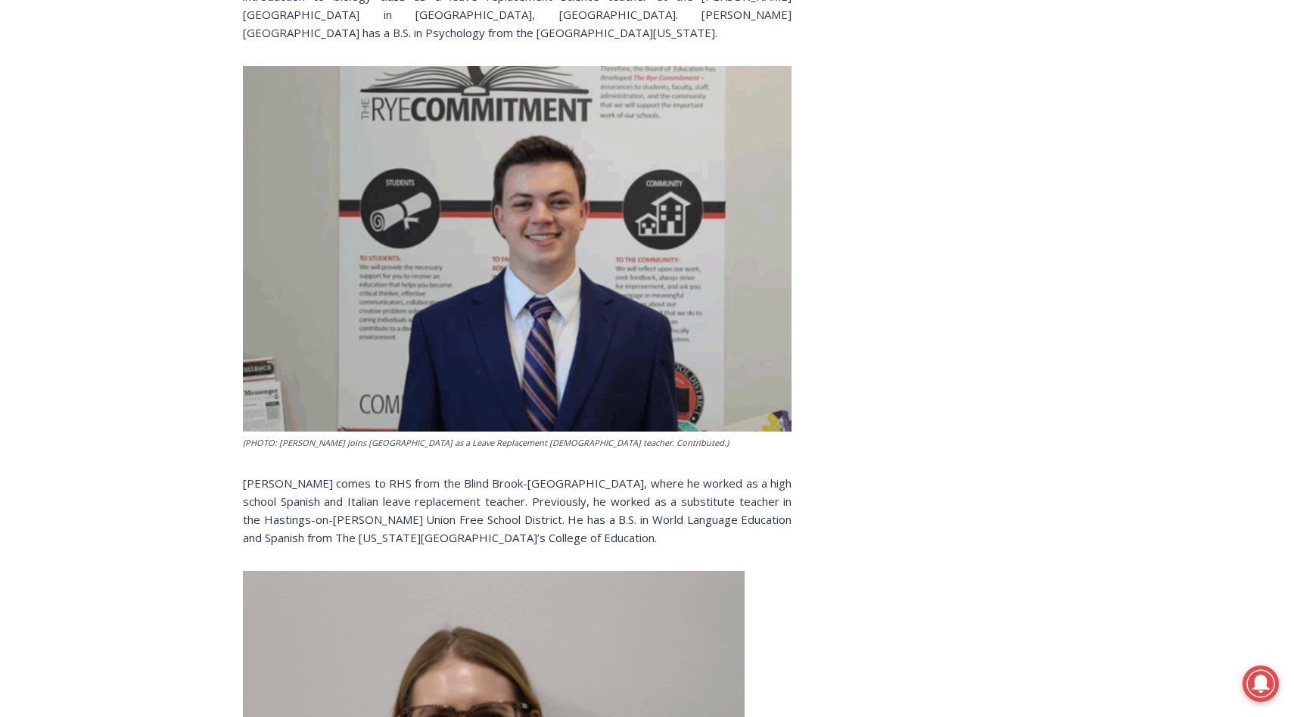
click at [549, 490] on span "Mahoney comes to RHS from the Blind Brook-Rye Union Free School District, where…" at bounding box center [517, 510] width 549 height 70
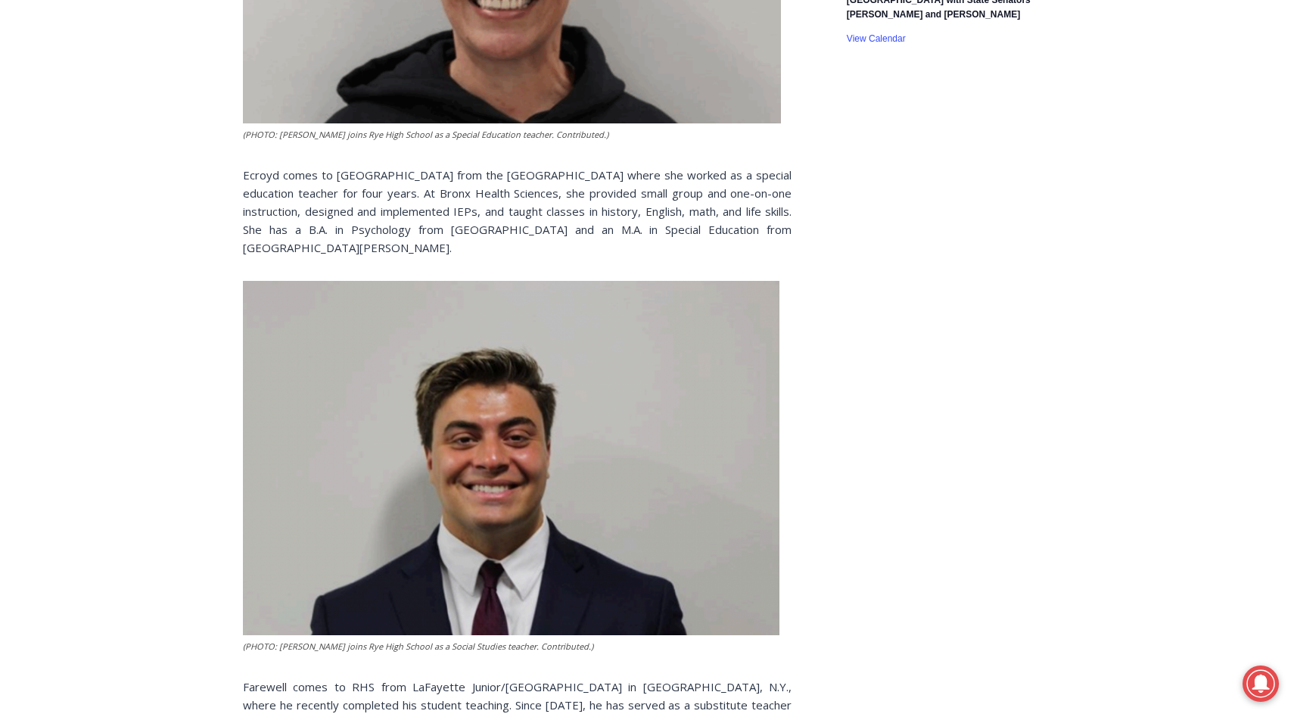
scroll to position [0, 0]
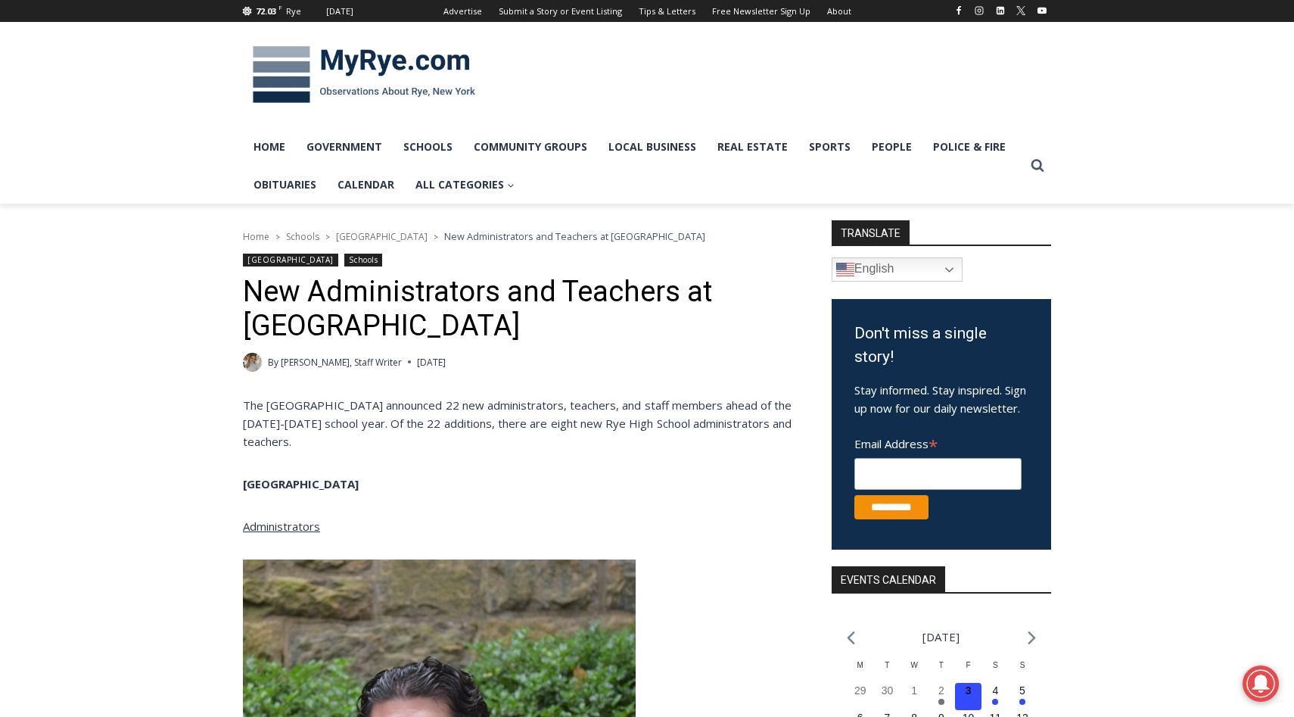
click at [291, 70] on img at bounding box center [364, 75] width 242 height 79
